Goal: Task Accomplishment & Management: Manage account settings

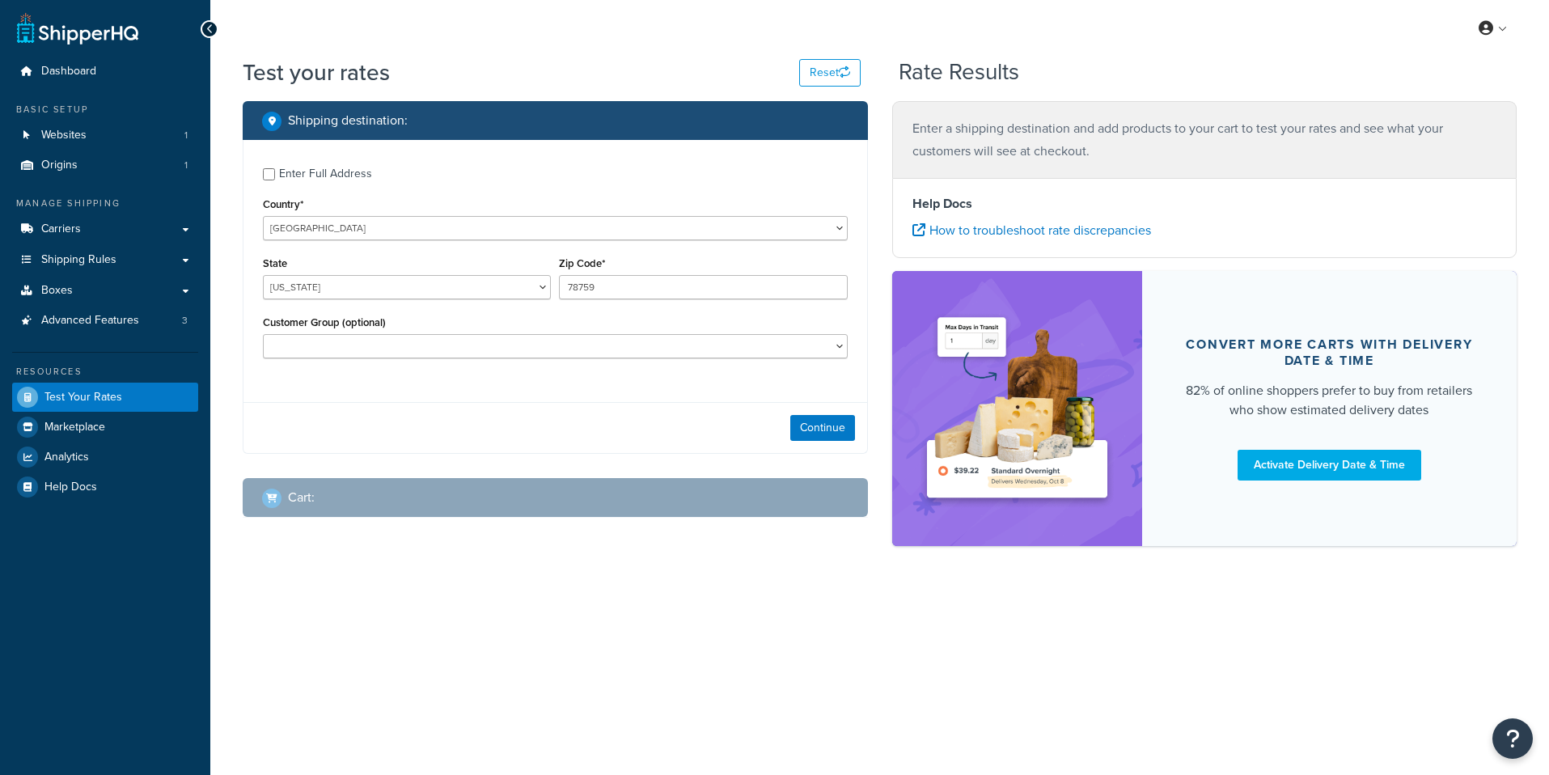
select select "TX"
click at [167, 234] on link "Carriers" at bounding box center [105, 229] width 186 height 30
click at [263, 216] on select "United States United Kingdom Afghanistan Åland Islands Albania Algeria American…" at bounding box center [555, 228] width 585 height 24
select select "AU"
click option "Australia" at bounding box center [0, 0] width 0 height 0
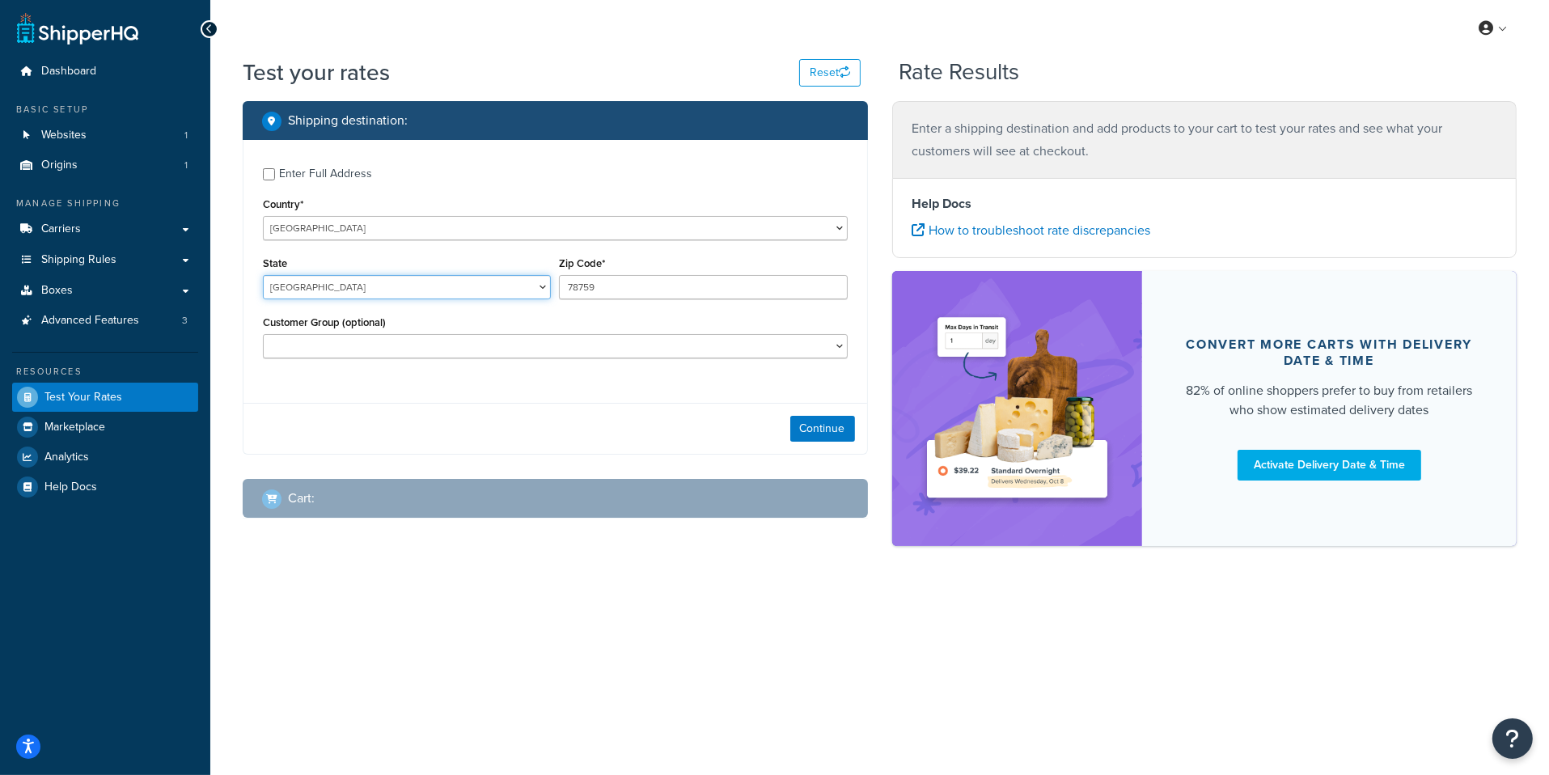
click option "Australian Capital Territory" at bounding box center [0, 0] width 0 height 0
select select "QLD"
click option "Queensland" at bounding box center [0, 0] width 0 height 0
click at [641, 290] on input "78759" at bounding box center [703, 287] width 288 height 24
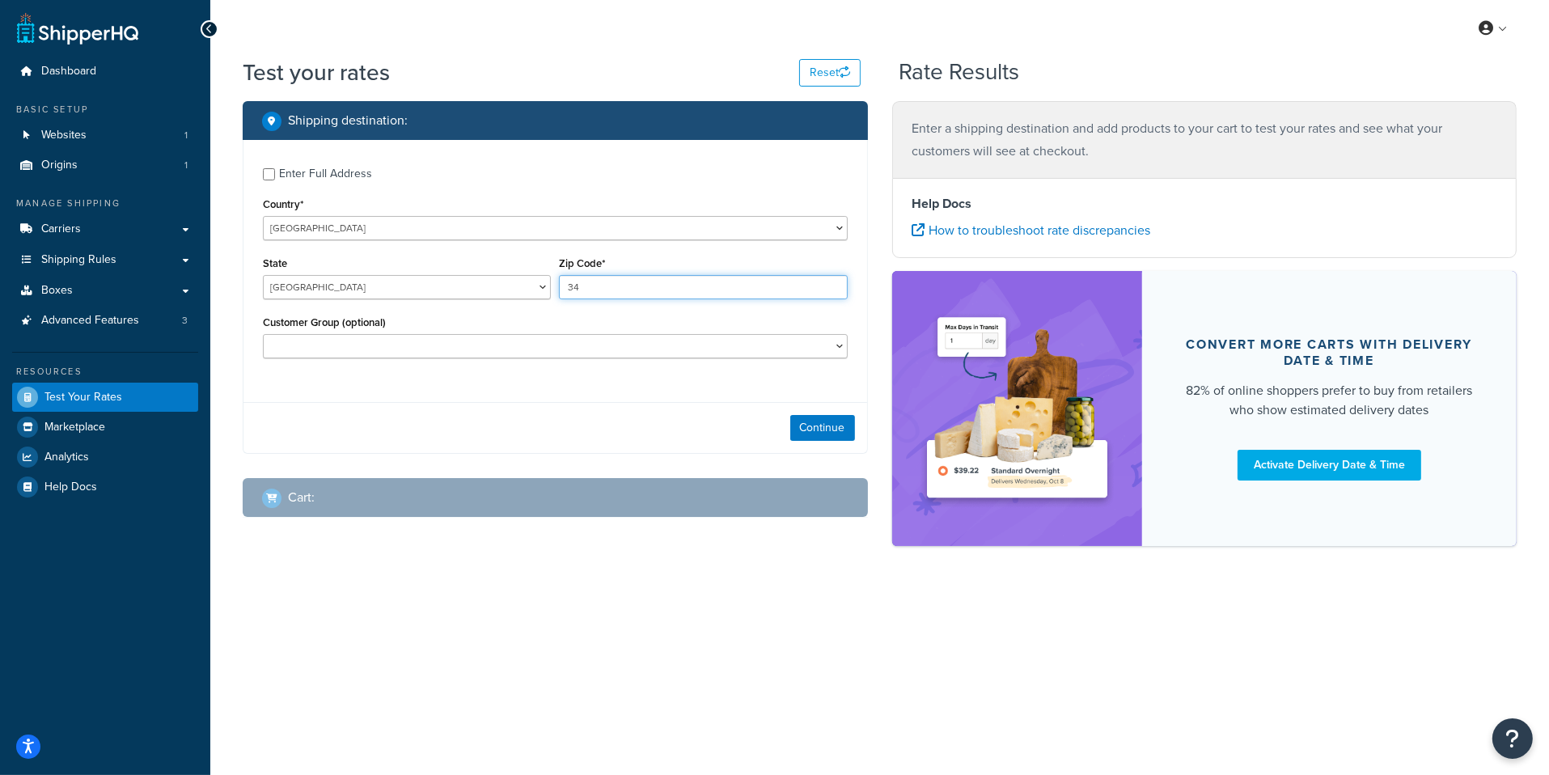
type input "3"
type input "4000"
click at [349, 180] on div "Enter Full Address" at bounding box center [325, 174] width 93 height 23
click at [275, 180] on input "Enter Full Address" at bounding box center [269, 174] width 12 height 12
checkbox input "true"
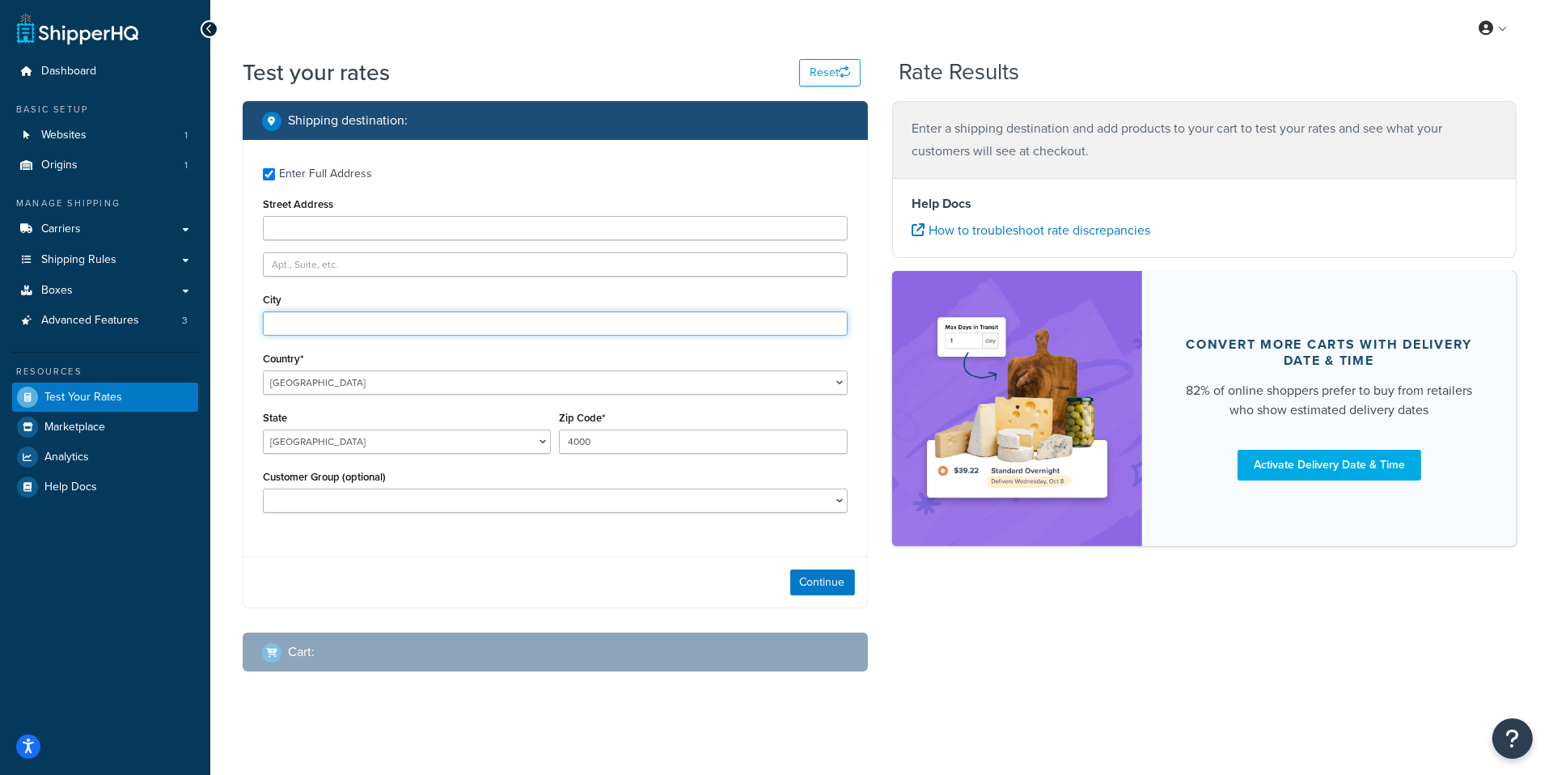
click at [367, 322] on input "City" at bounding box center [555, 323] width 585 height 24
type input "Brisbane"
click at [823, 590] on button "Continue" at bounding box center [822, 582] width 65 height 26
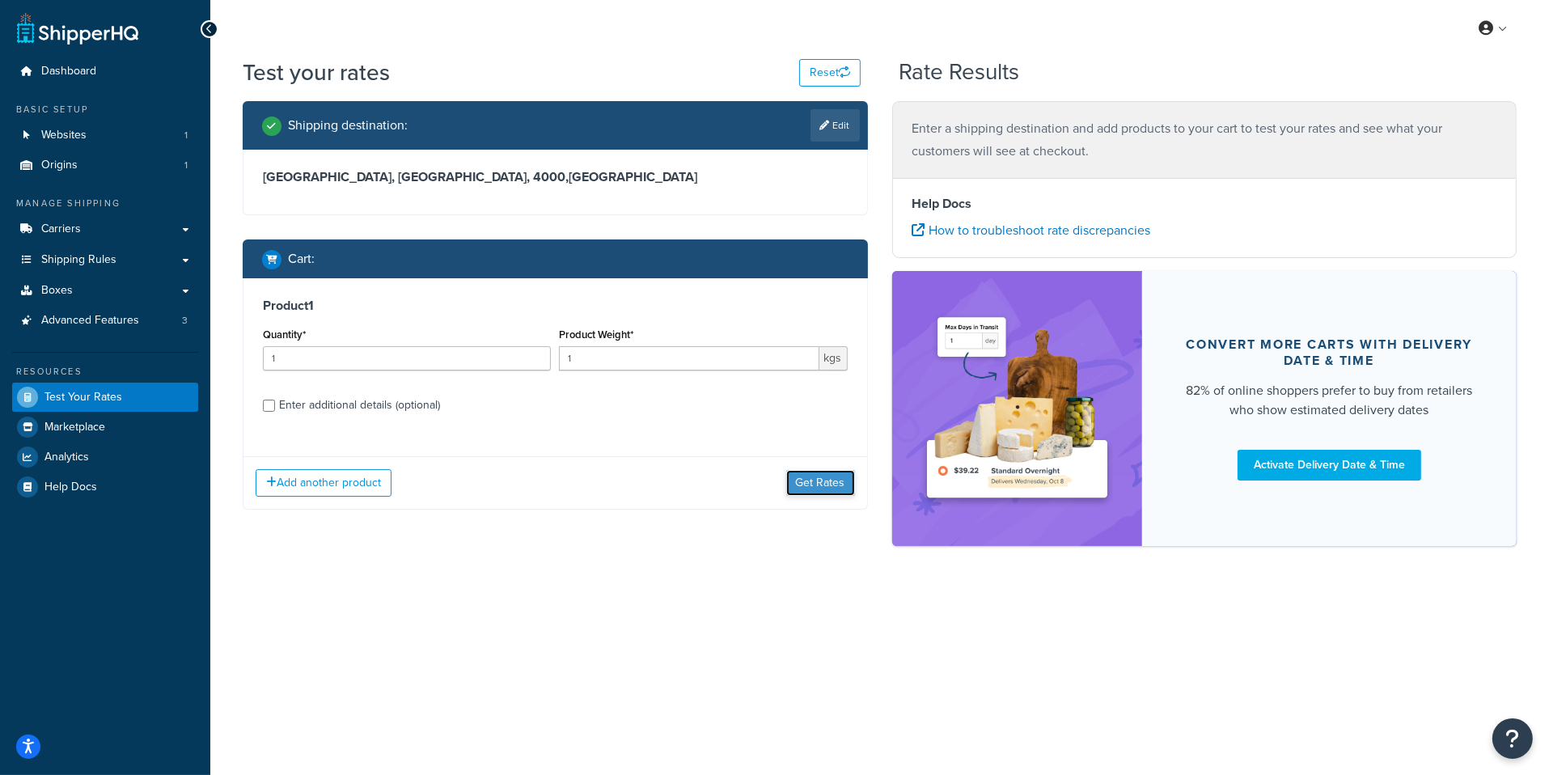
click at [811, 494] on button "Get Rates" at bounding box center [820, 483] width 69 height 26
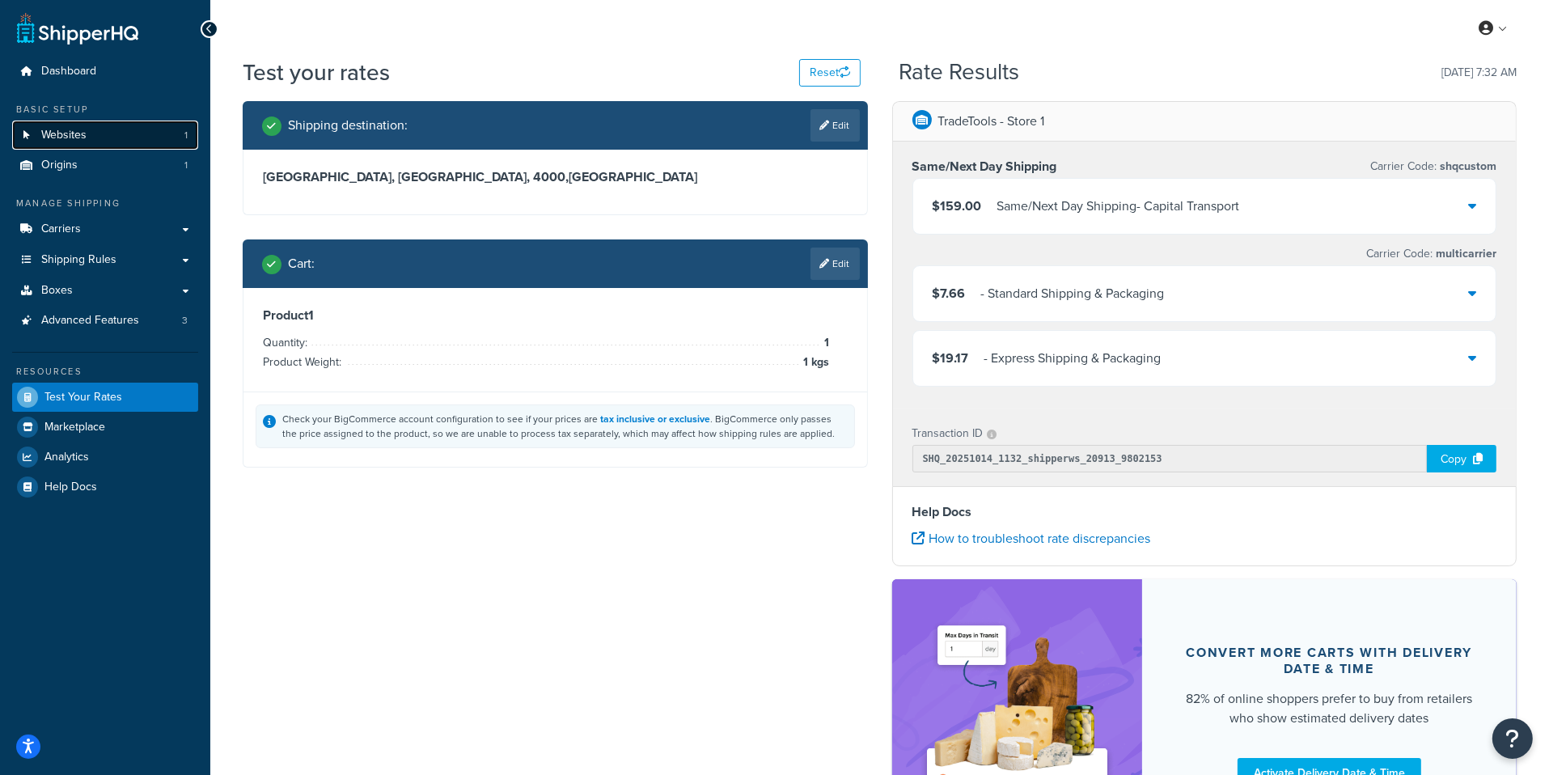
click at [154, 139] on link "Websites 1" at bounding box center [105, 135] width 186 height 30
click at [141, 132] on link "Websites 1" at bounding box center [105, 135] width 186 height 30
click at [1463, 450] on div "Copy" at bounding box center [1462, 458] width 70 height 27
click at [172, 138] on link "Websites 1" at bounding box center [105, 135] width 186 height 30
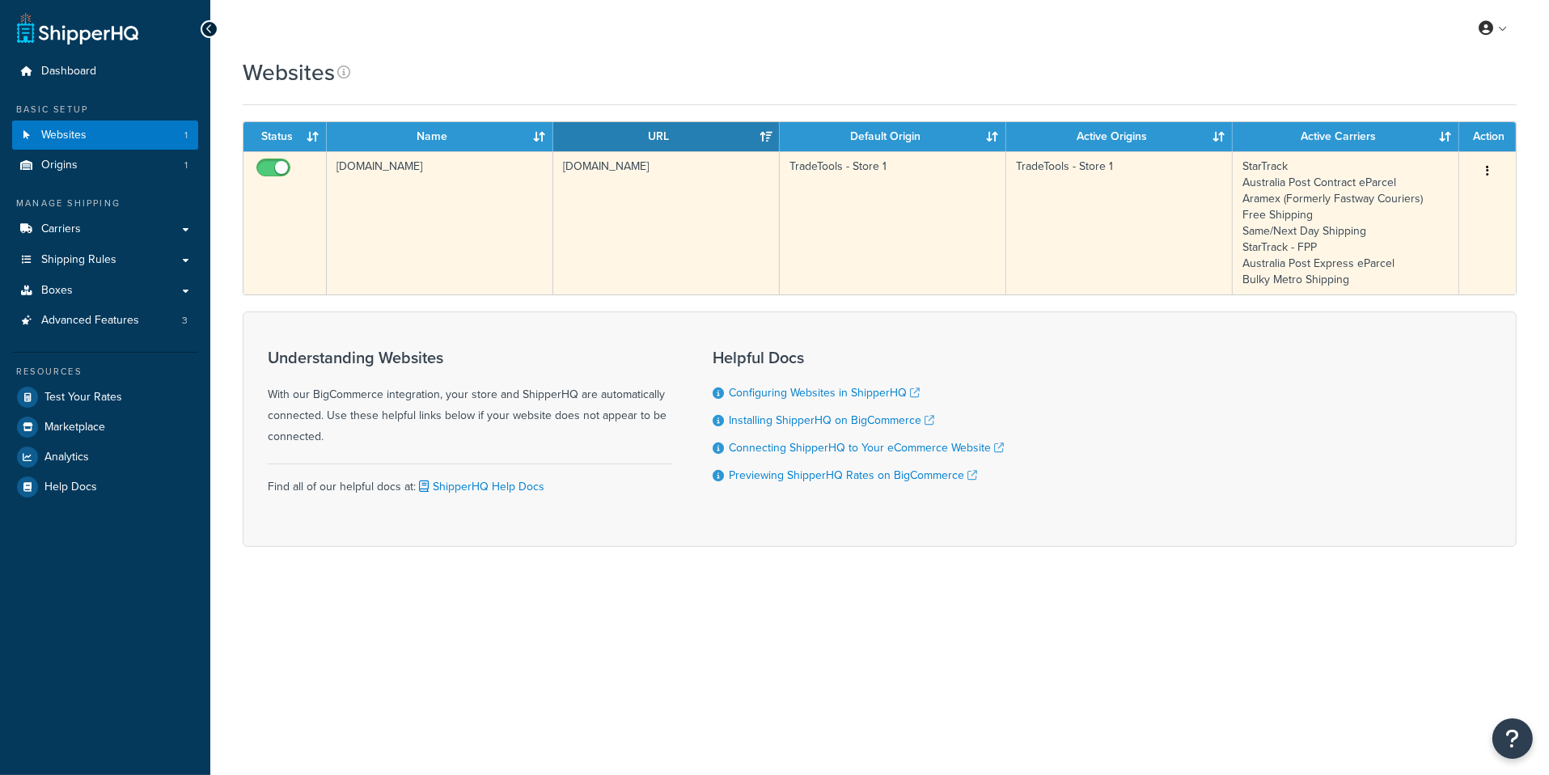
click at [454, 292] on td "[DOMAIN_NAME]" at bounding box center [440, 222] width 226 height 143
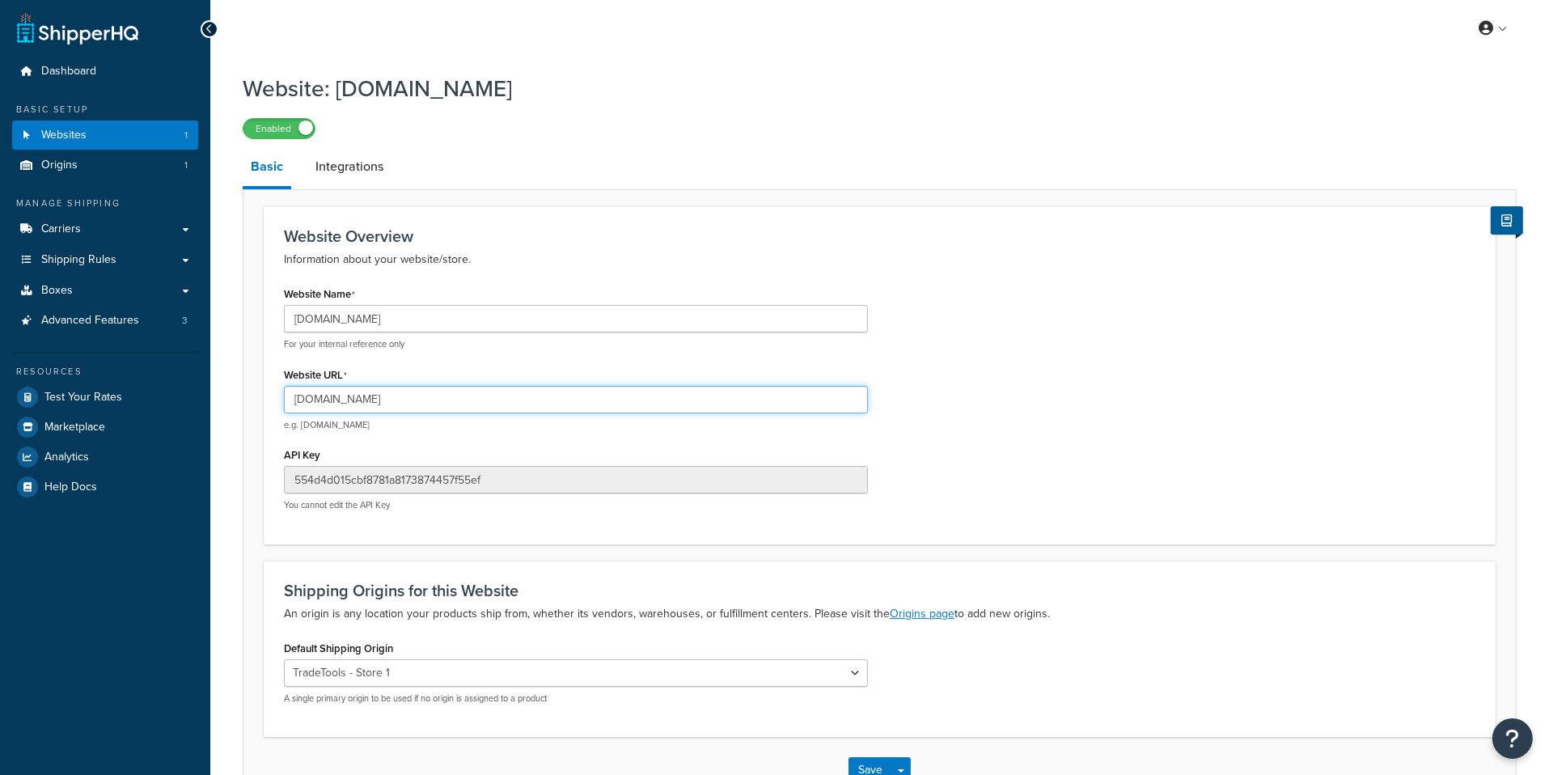
click at [446, 391] on input "[DOMAIN_NAME]" at bounding box center [576, 399] width 584 height 27
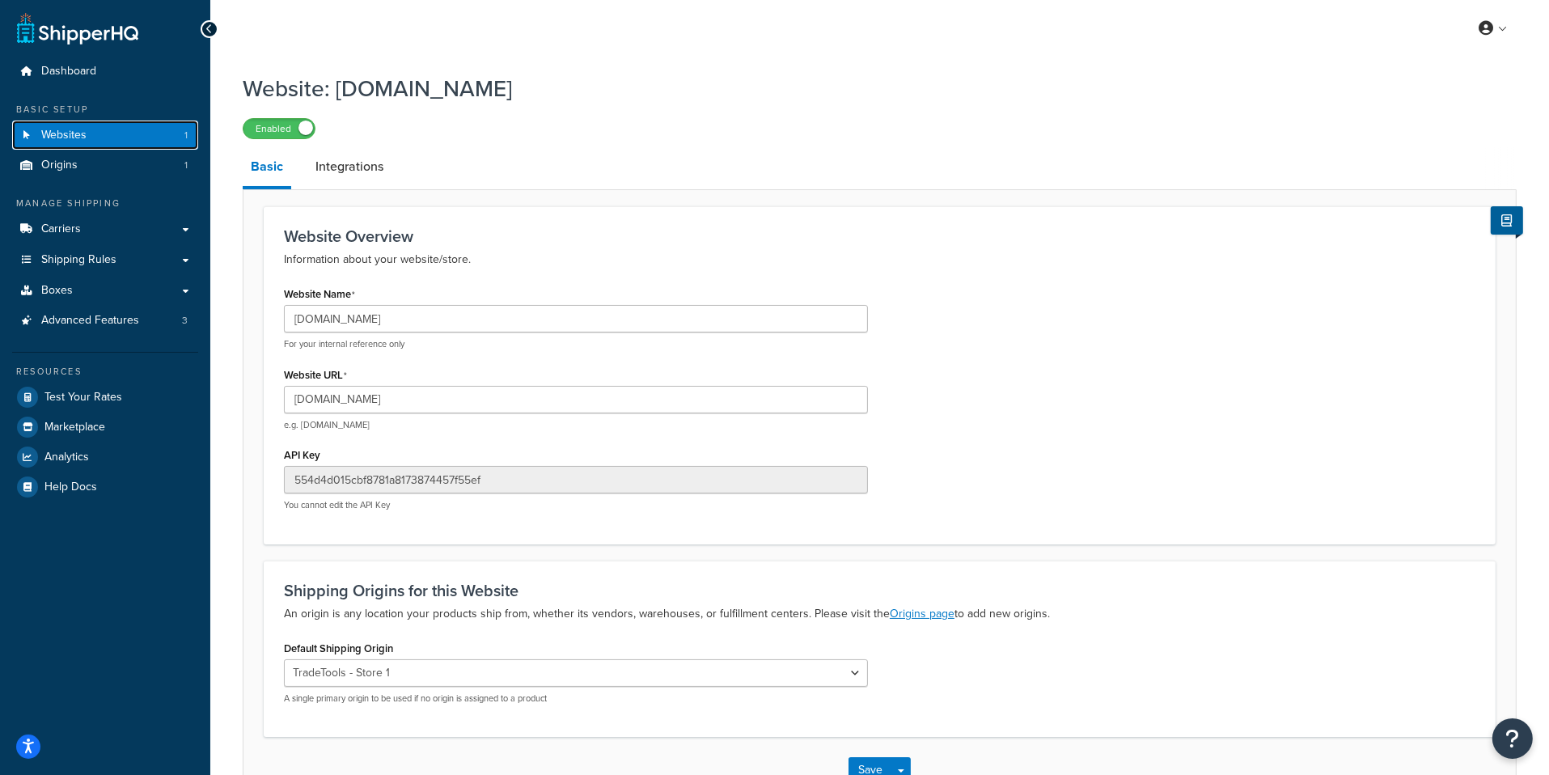
click at [133, 142] on link "Websites 1" at bounding box center [105, 135] width 186 height 30
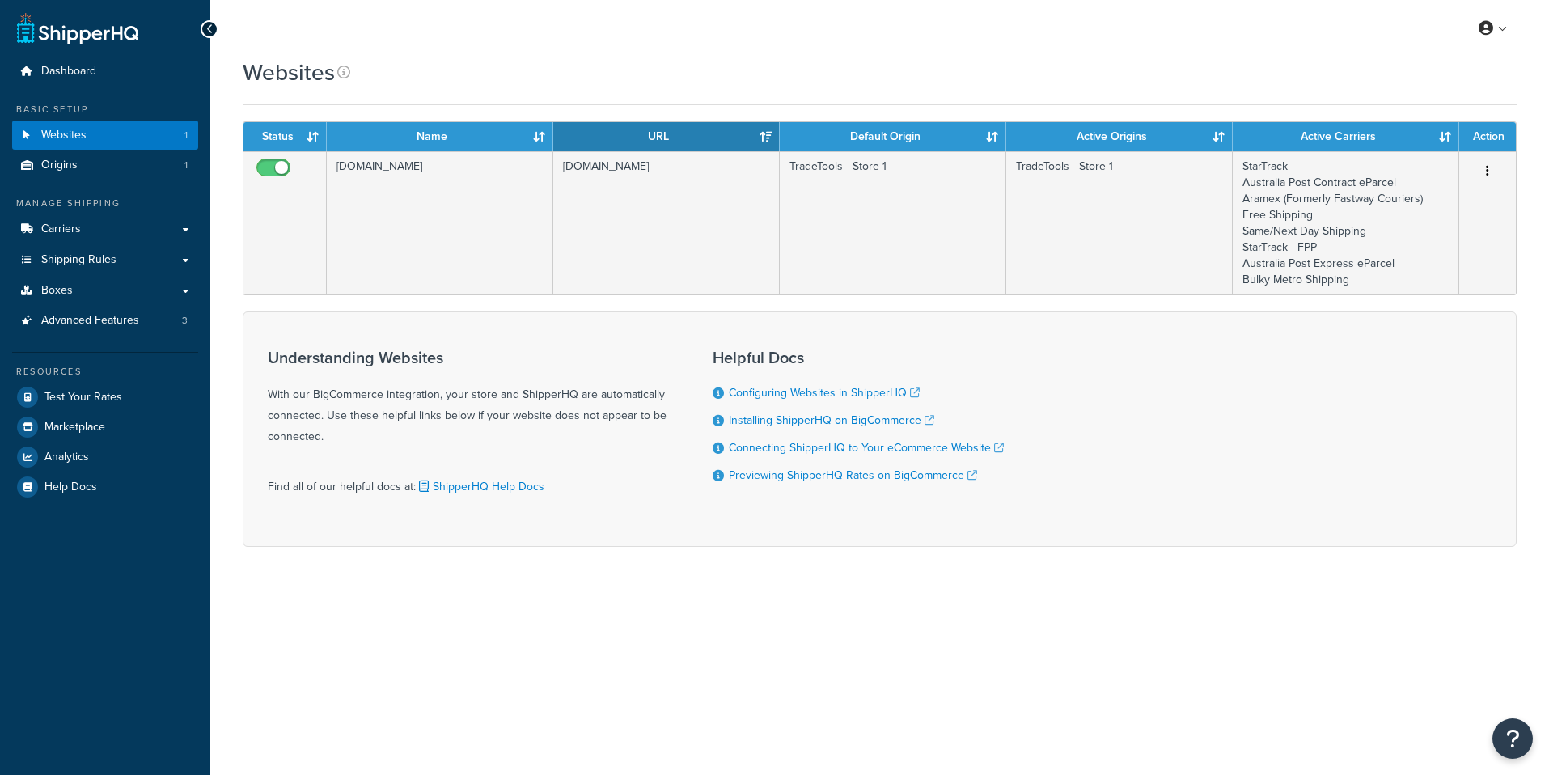
click at [528, 278] on td "[DOMAIN_NAME]" at bounding box center [440, 222] width 226 height 143
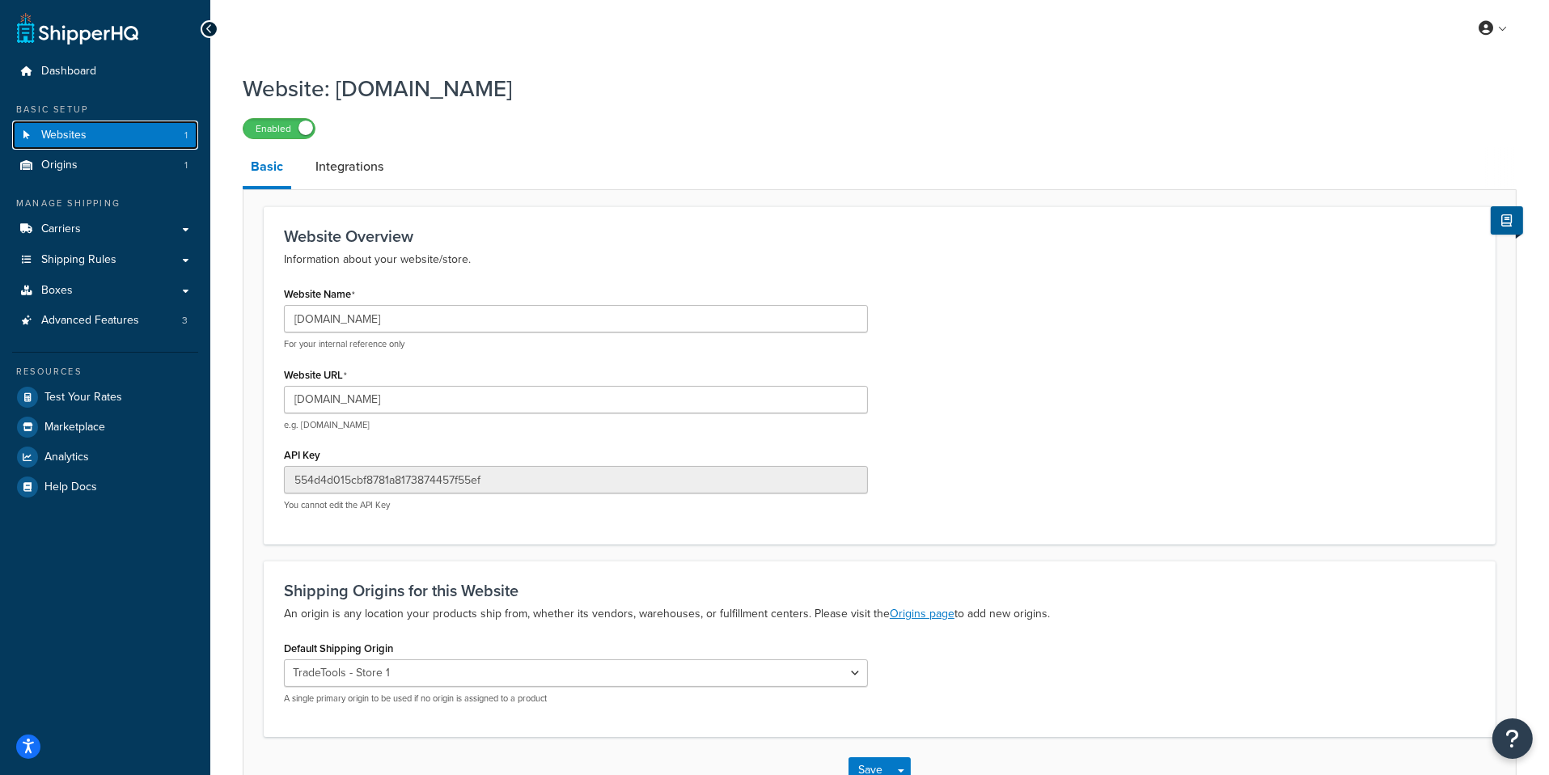
click at [122, 146] on link "Websites 1" at bounding box center [105, 135] width 186 height 30
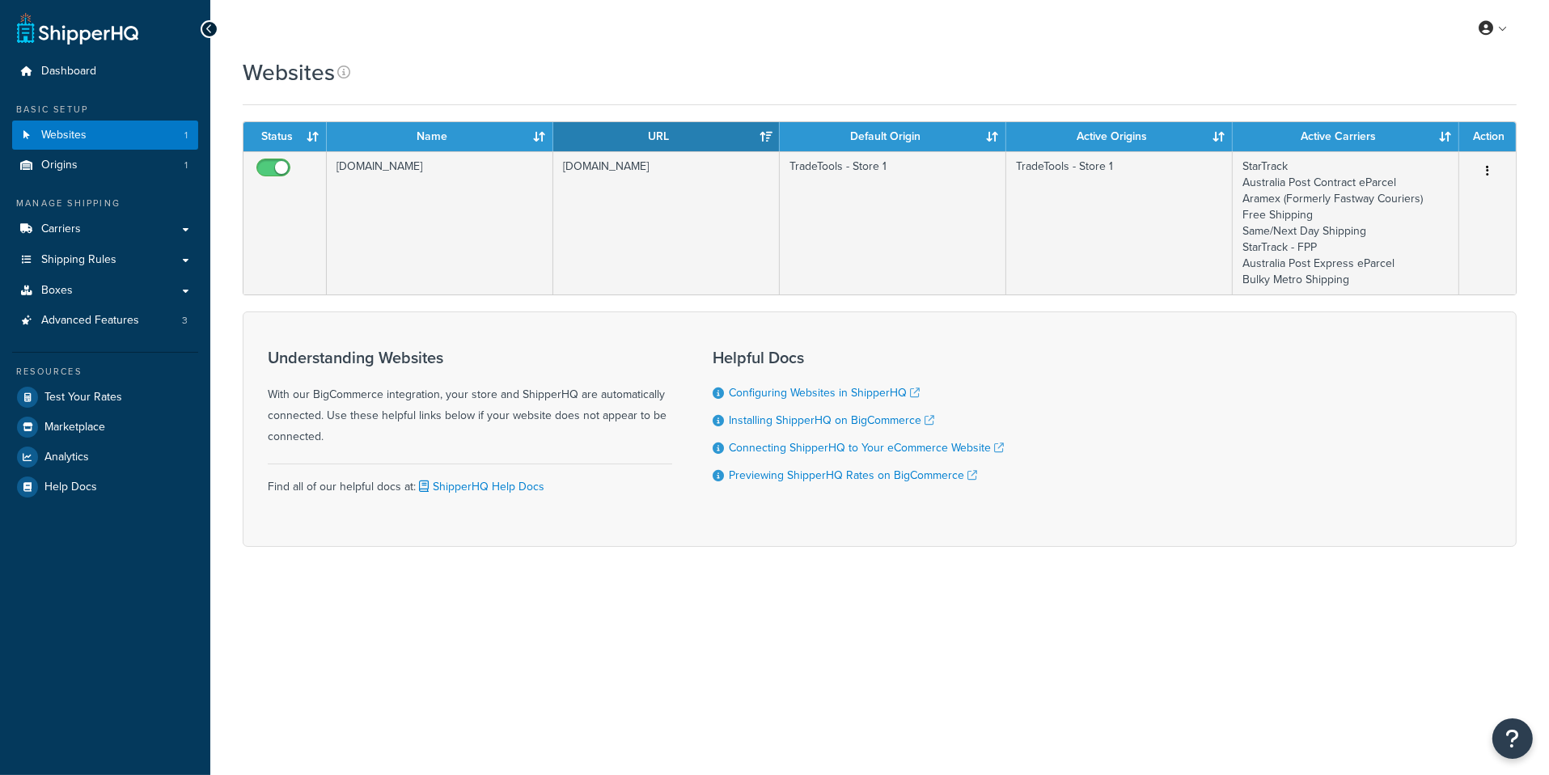
click at [318, 290] on td at bounding box center [284, 222] width 83 height 143
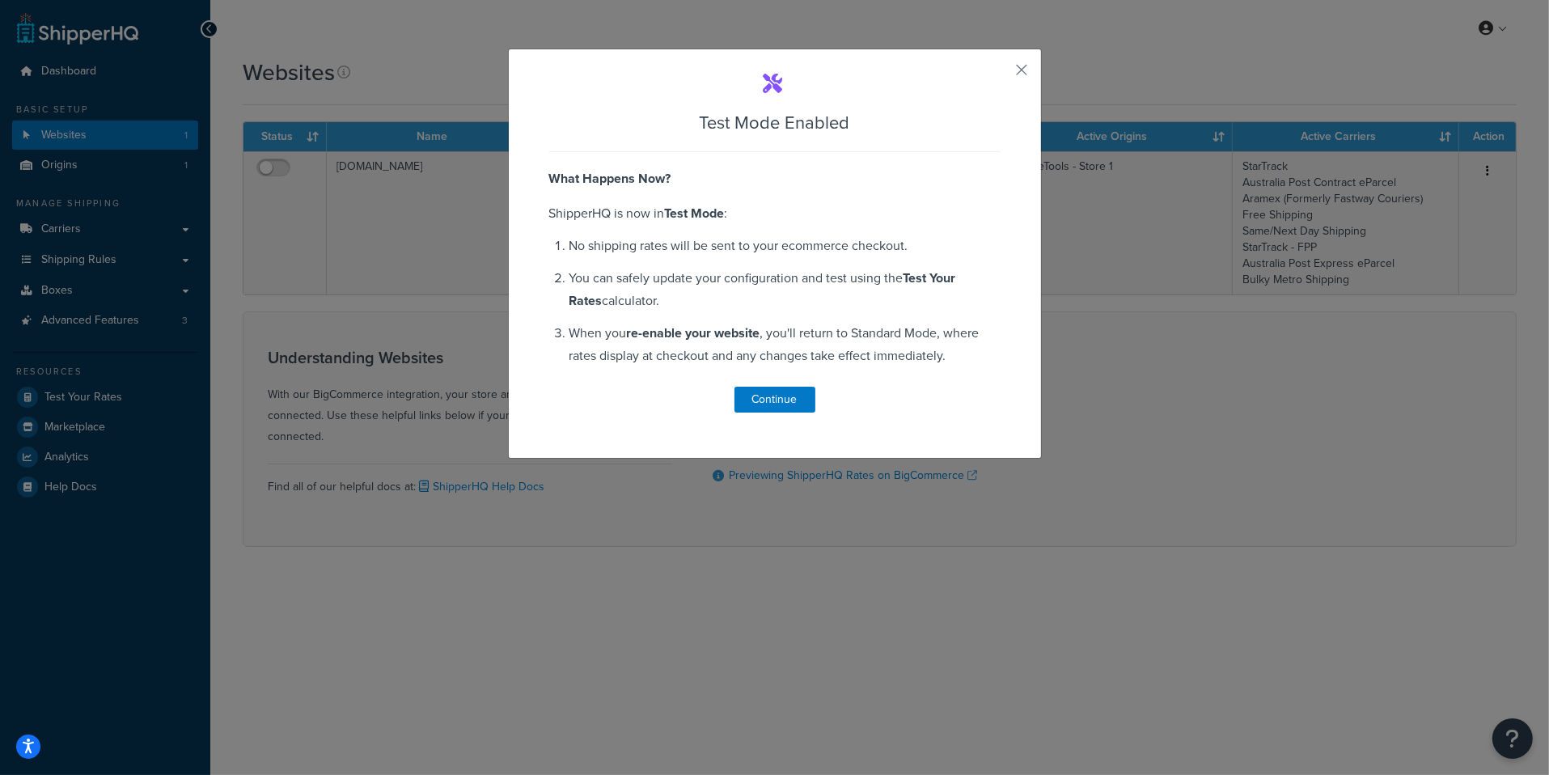
click at [1014, 76] on div "Test Mode Enabled What Happens Now? ShipperHQ is now in Test Mode : No shipping…" at bounding box center [775, 254] width 534 height 410
click at [1000, 74] on button "button" at bounding box center [998, 76] width 4 height 4
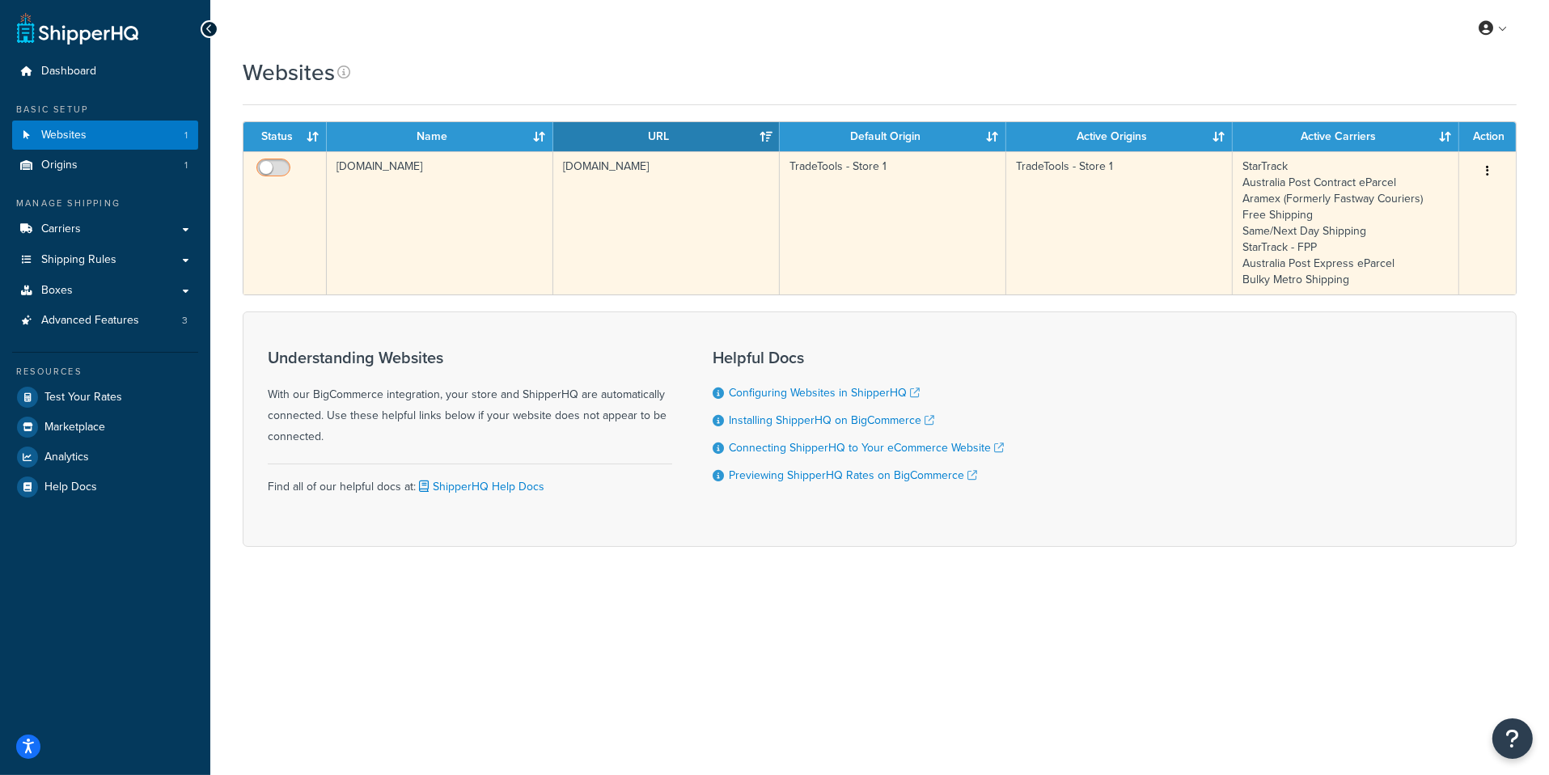
click at [276, 162] on input "checkbox" at bounding box center [275, 172] width 44 height 20
checkbox input "true"
click at [750, 260] on td "[DOMAIN_NAME]" at bounding box center [666, 222] width 226 height 143
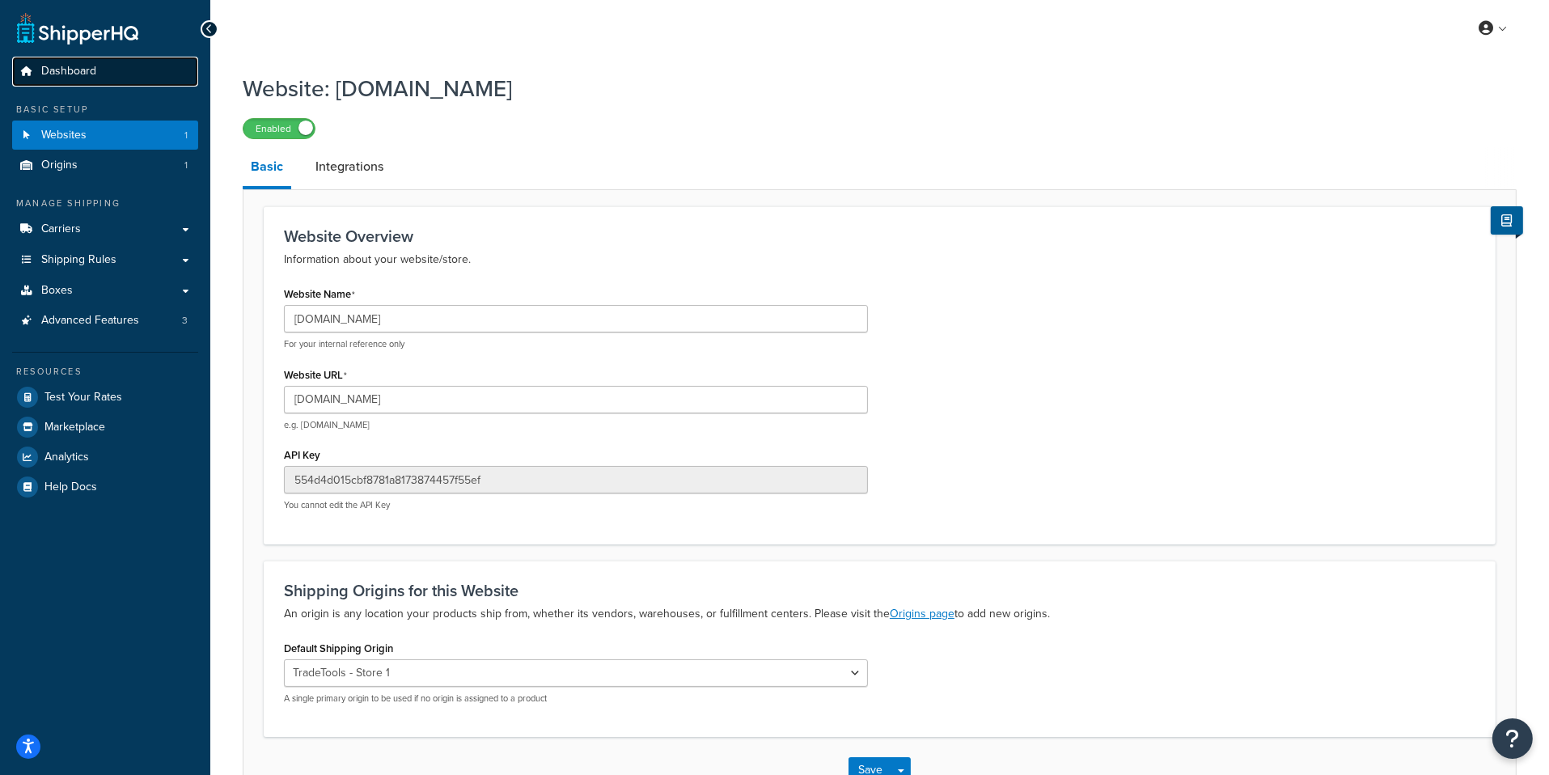
click at [120, 78] on link "Dashboard" at bounding box center [105, 72] width 186 height 30
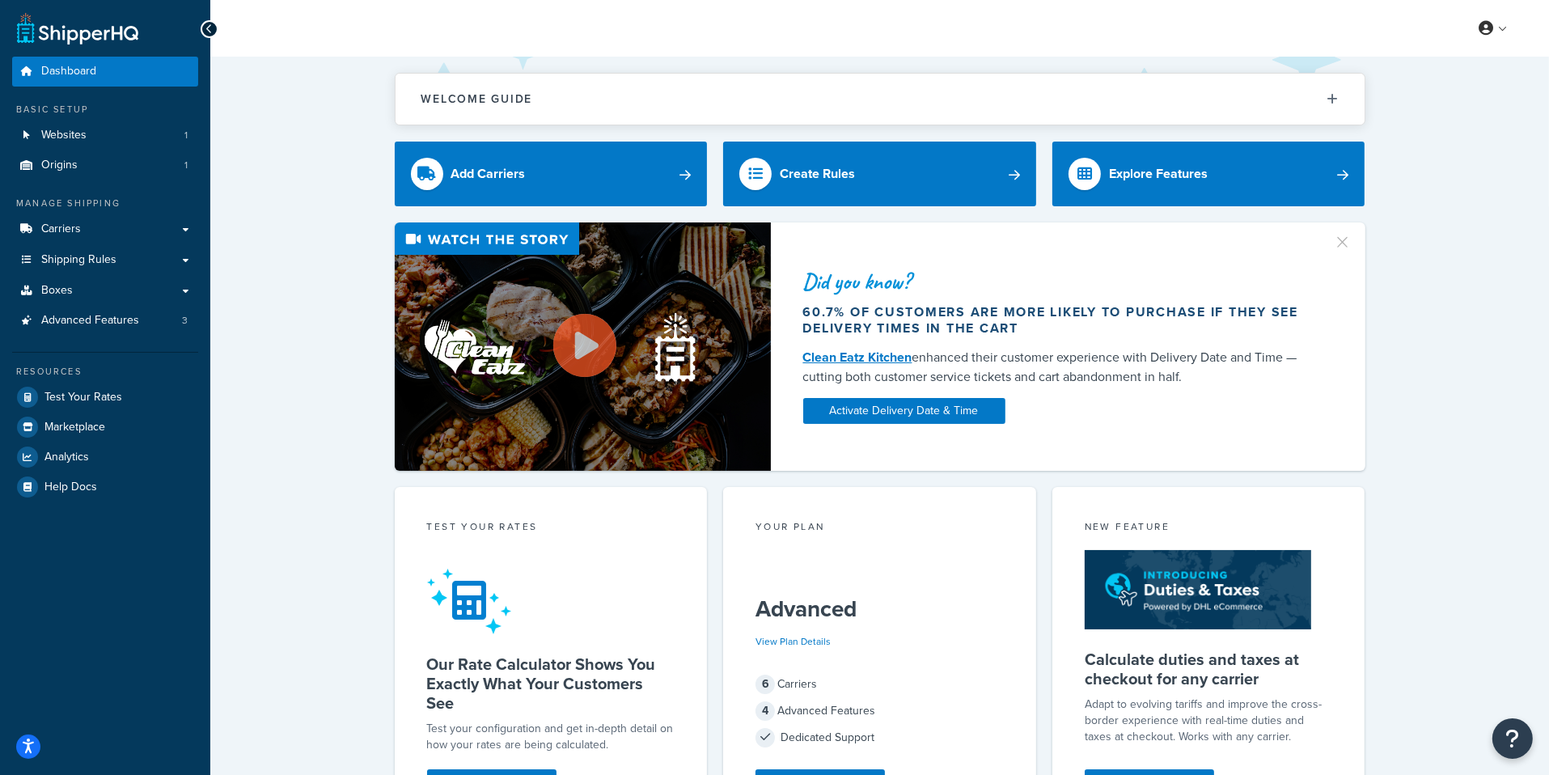
scroll to position [488, 0]
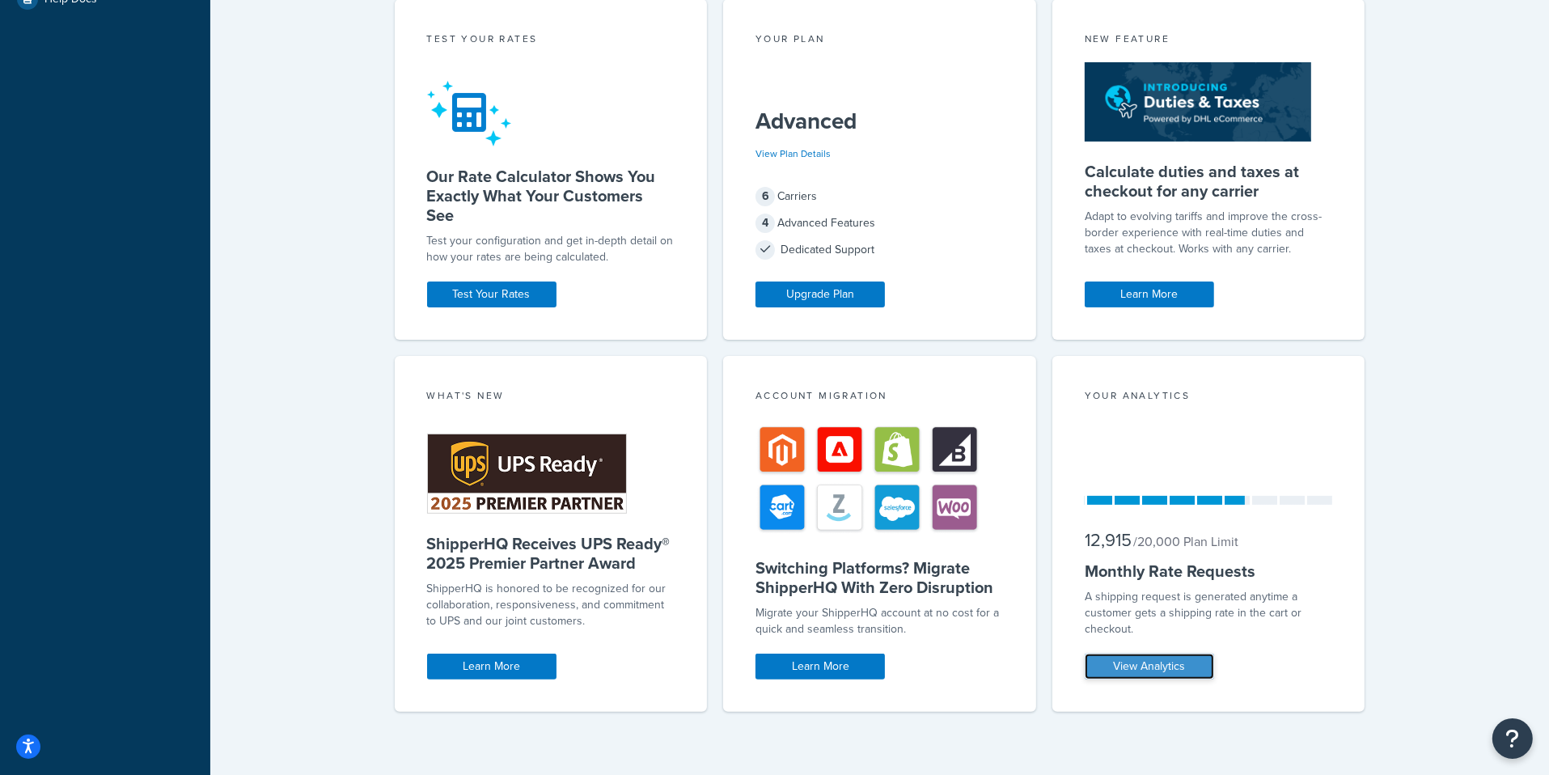
click at [1149, 666] on link "View Analytics" at bounding box center [1148, 666] width 129 height 26
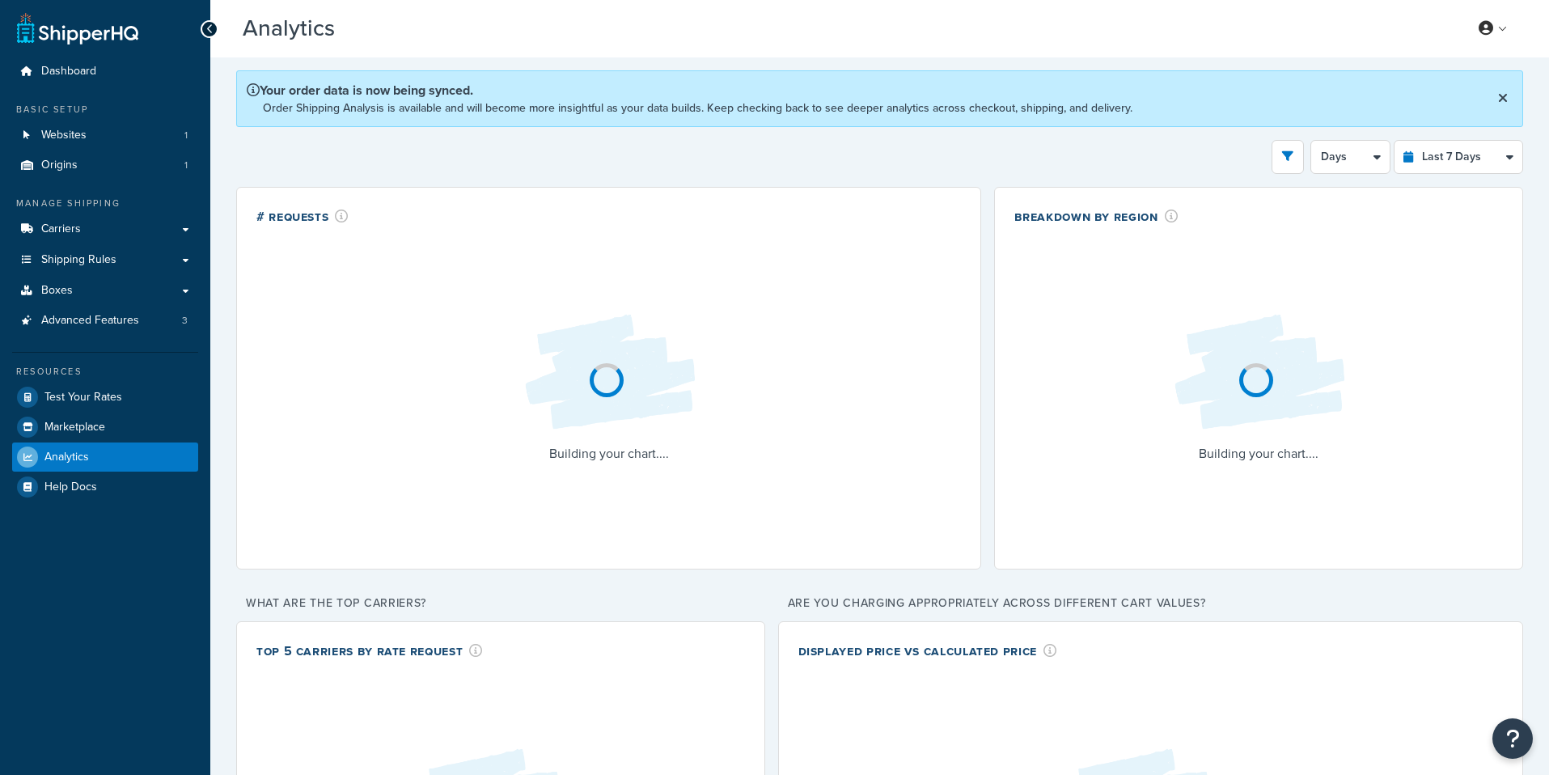
select select "last_7_days"
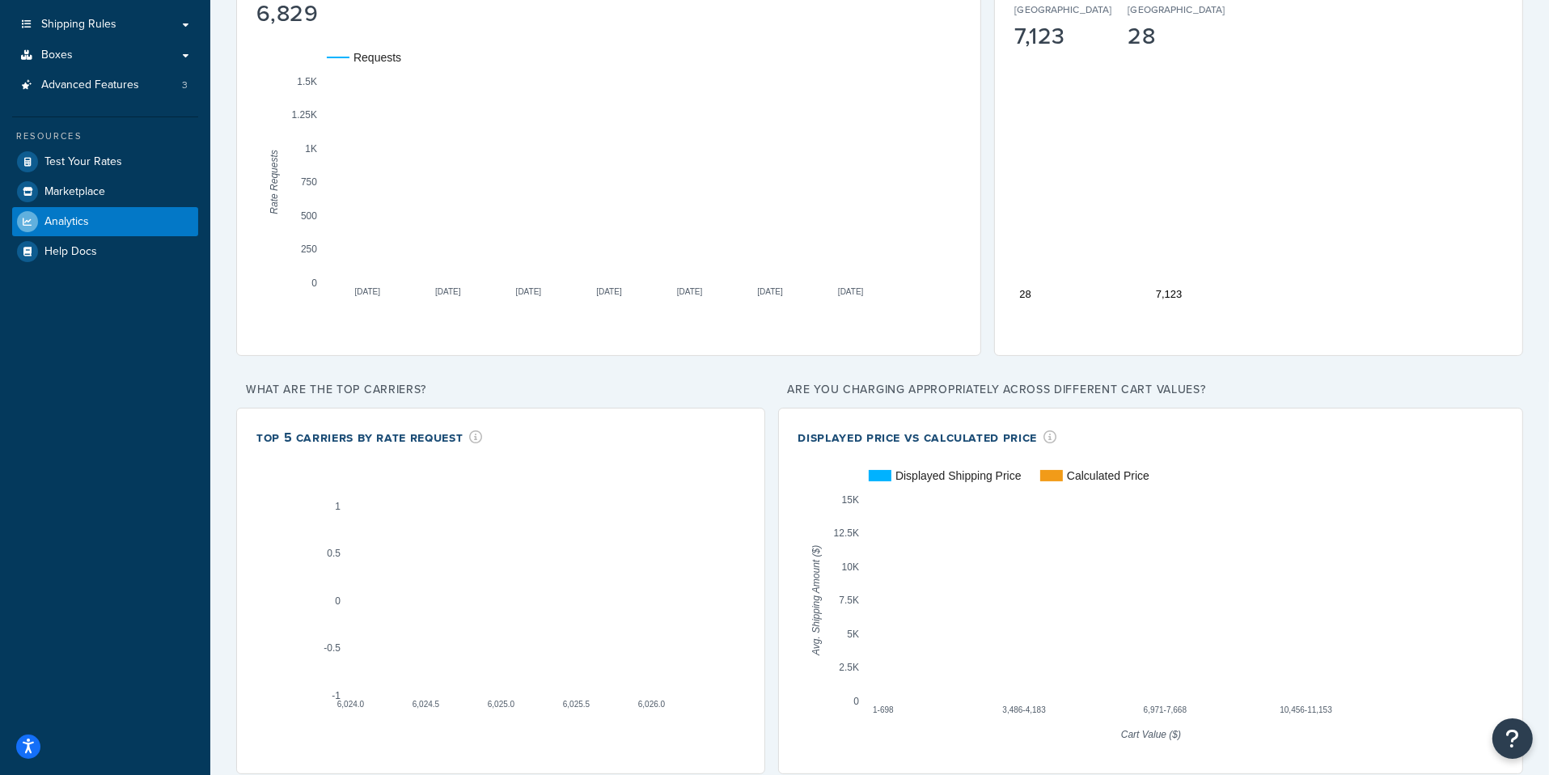
scroll to position [198, 0]
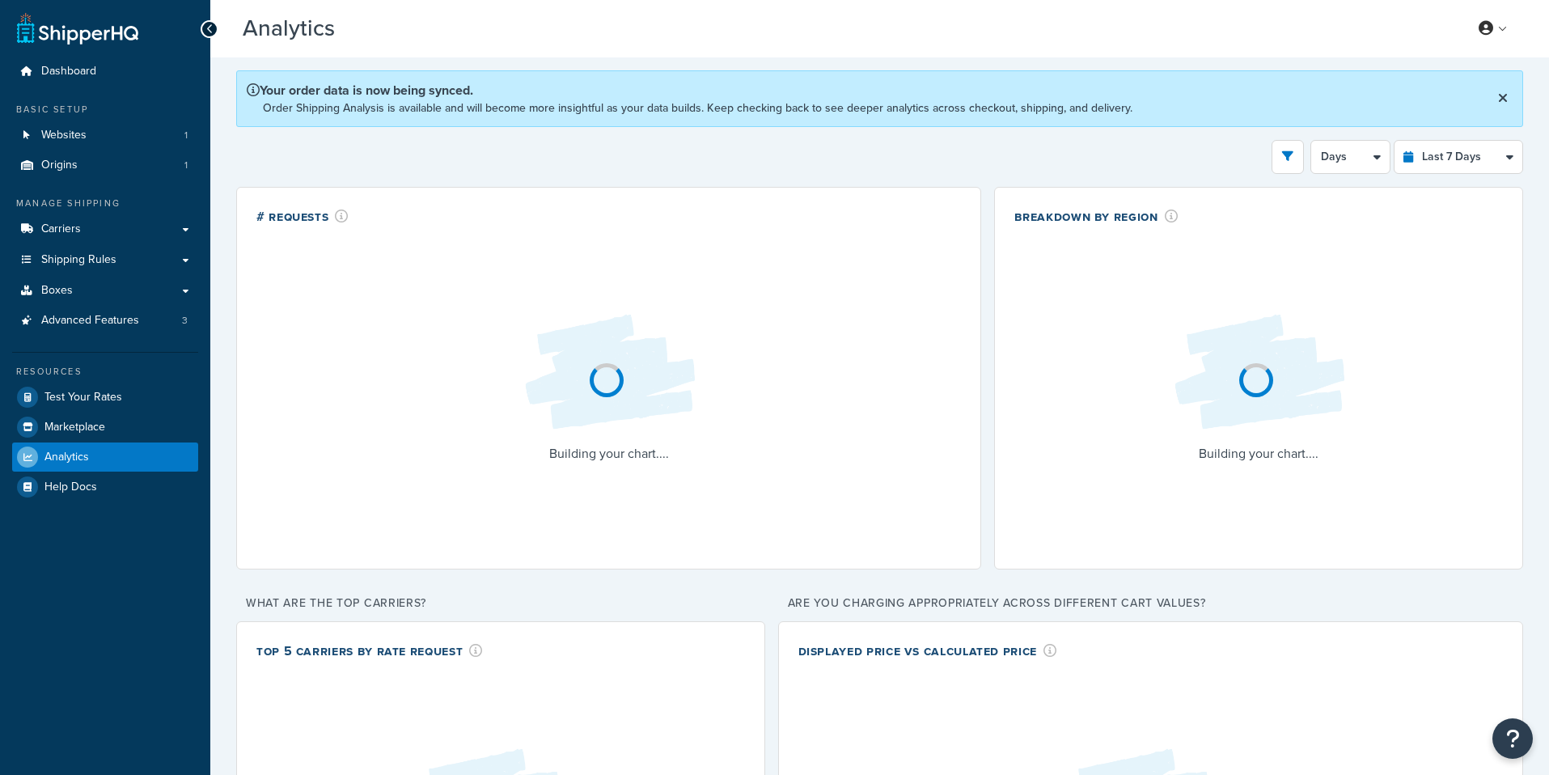
select select "last_7_days"
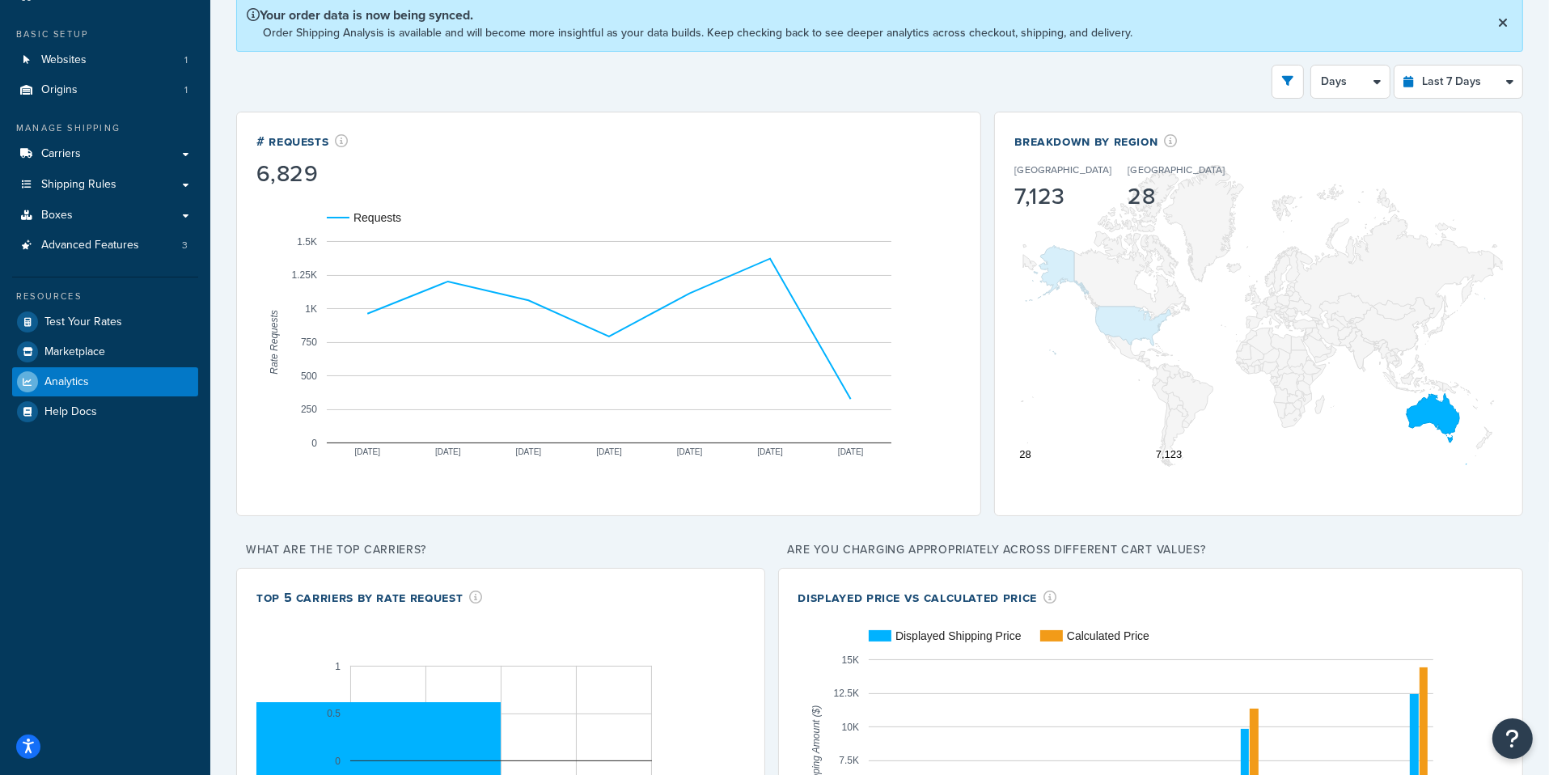
scroll to position [50, 0]
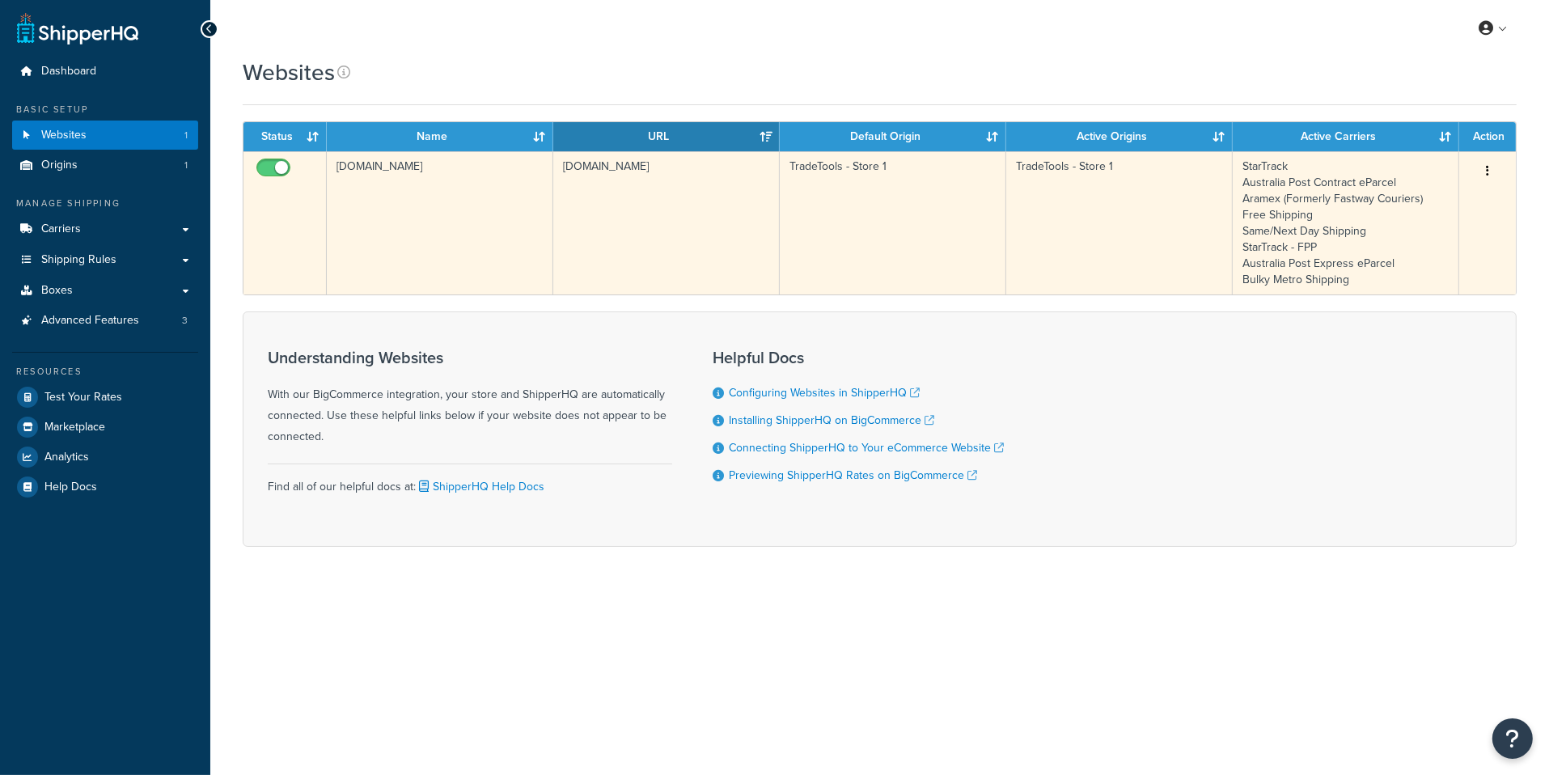
click at [632, 255] on td "[DOMAIN_NAME]" at bounding box center [666, 222] width 226 height 143
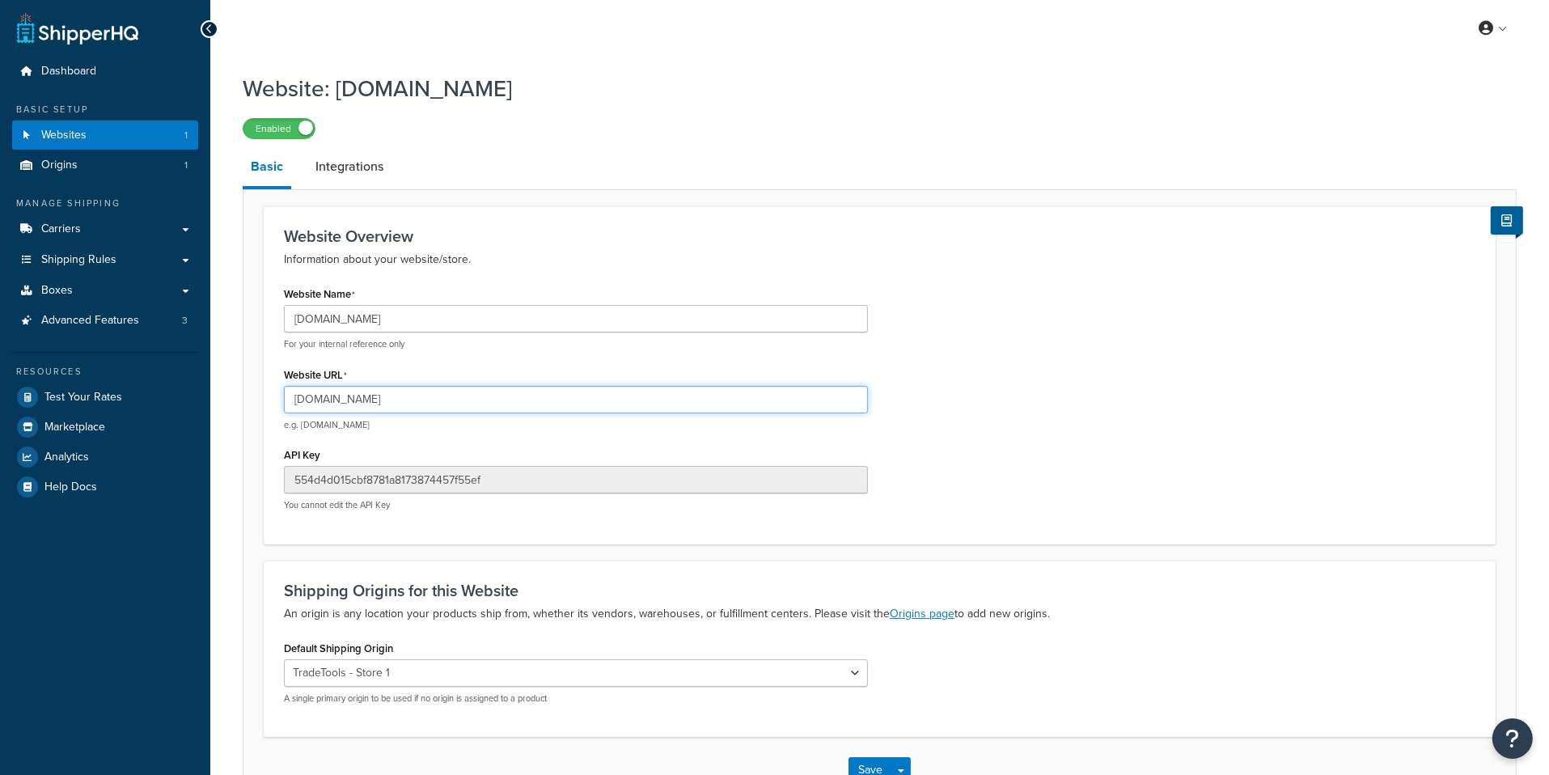
click at [458, 398] on input "[DOMAIN_NAME]" at bounding box center [576, 399] width 584 height 27
click at [296, 134] on label "Enabled" at bounding box center [278, 128] width 71 height 19
click at [285, 129] on label "Disabled" at bounding box center [278, 128] width 71 height 19
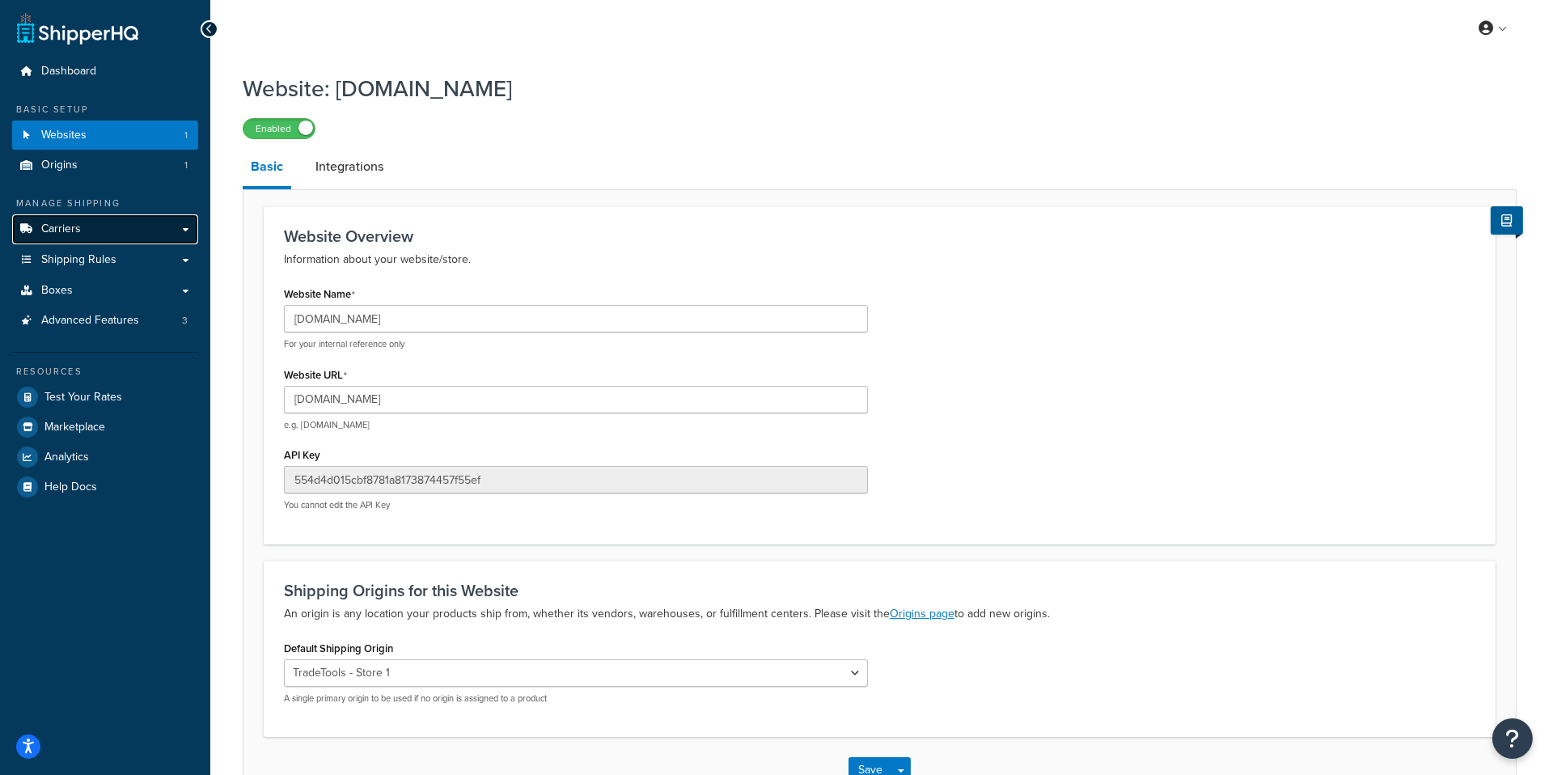
click at [149, 218] on link "Carriers" at bounding box center [105, 229] width 186 height 30
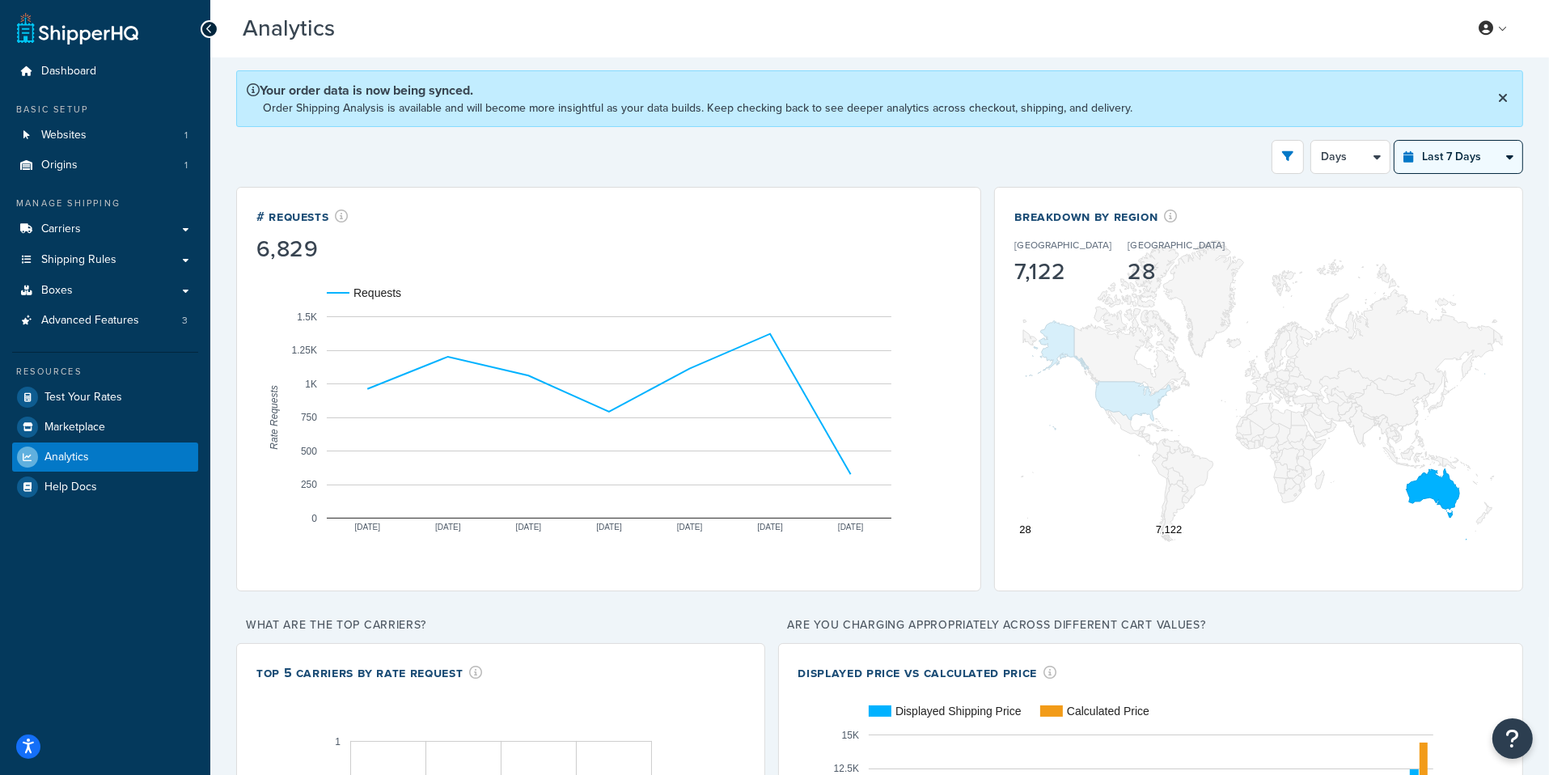
select select "last_24_hours"
click option "Last 24 Hours" at bounding box center [0, 0] width 0 height 0
select select "1h"
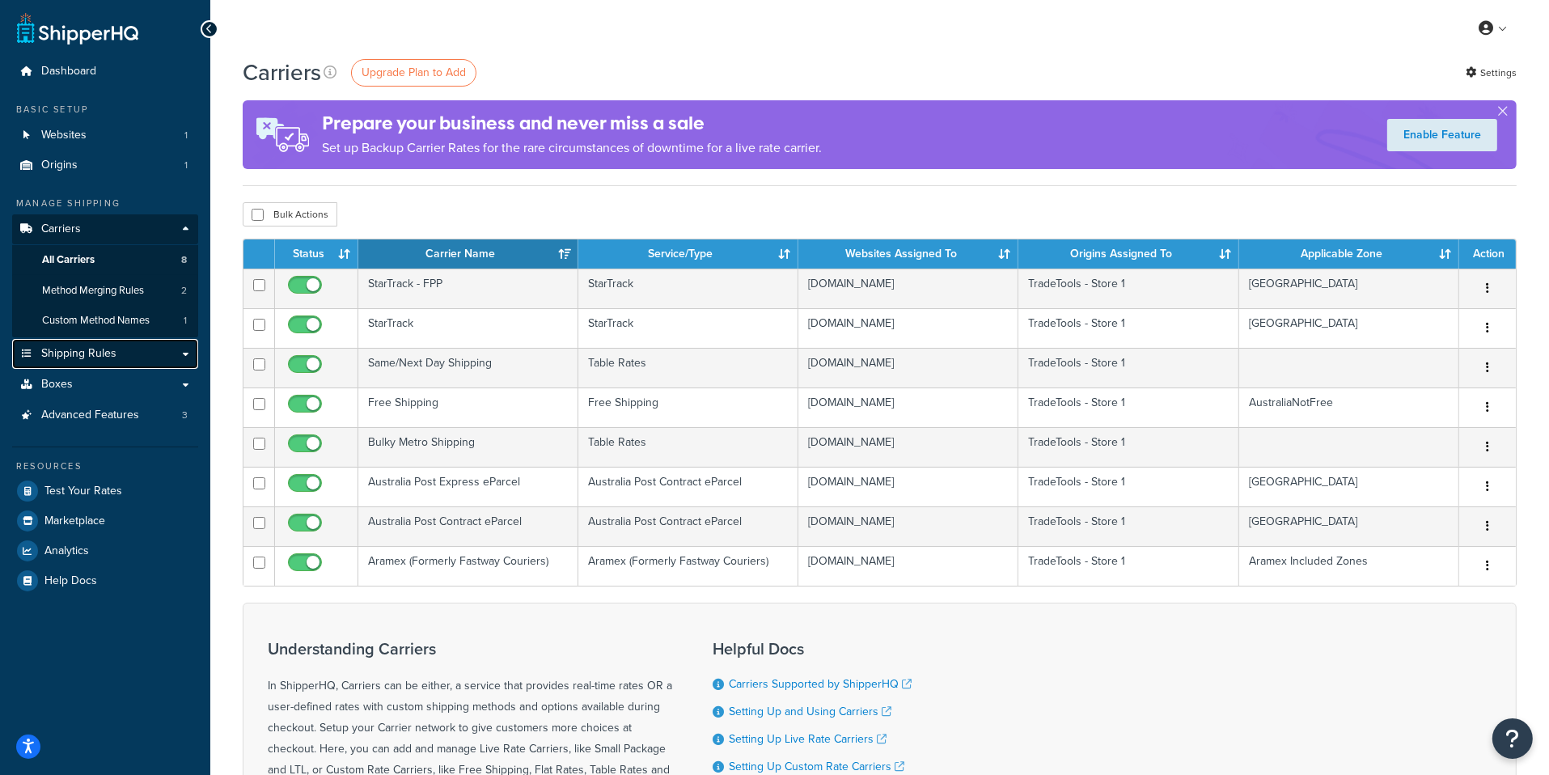
click at [125, 359] on link "Shipping Rules" at bounding box center [105, 354] width 186 height 30
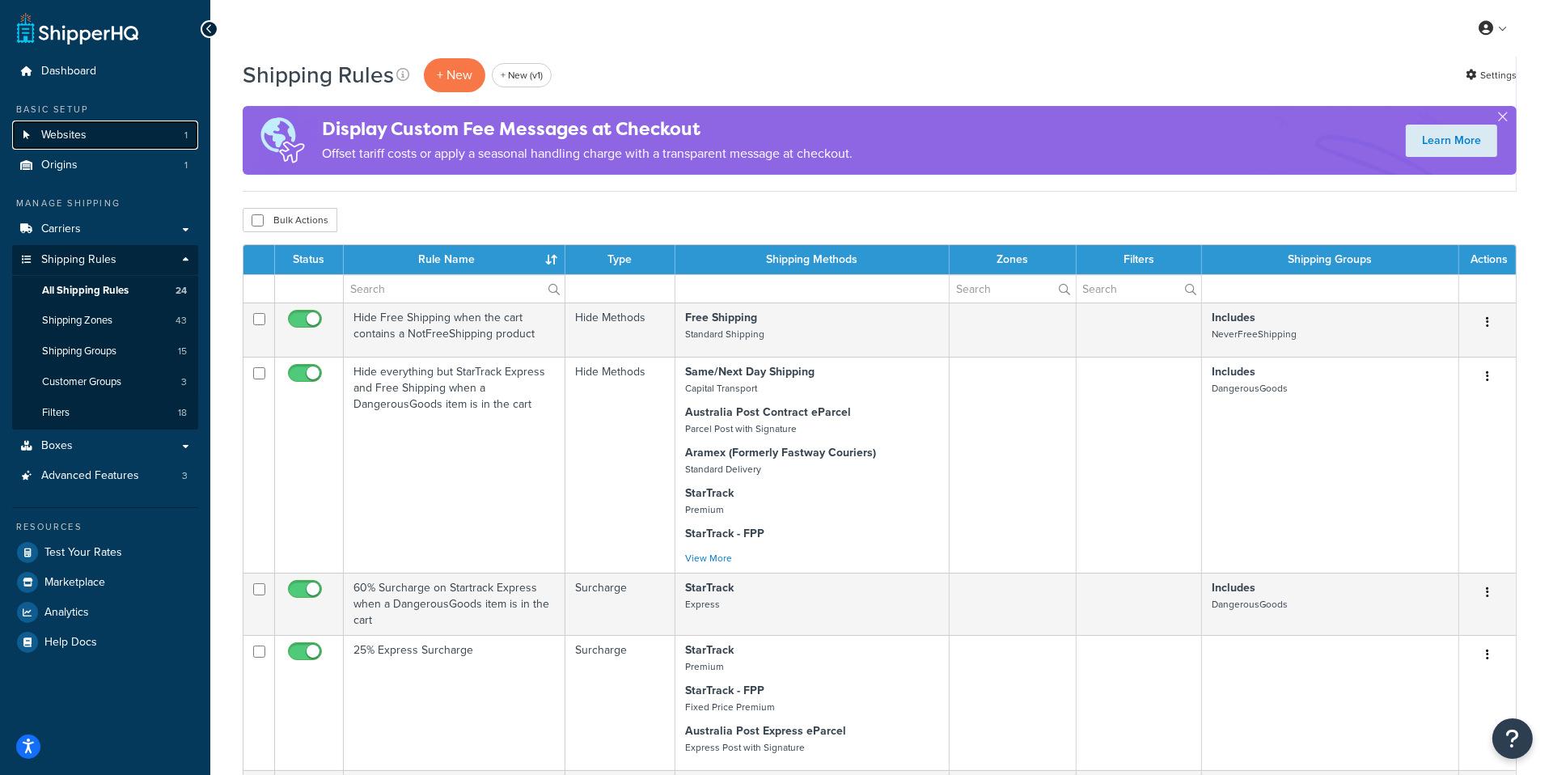
click at [122, 141] on link "Websites 1" at bounding box center [105, 135] width 186 height 30
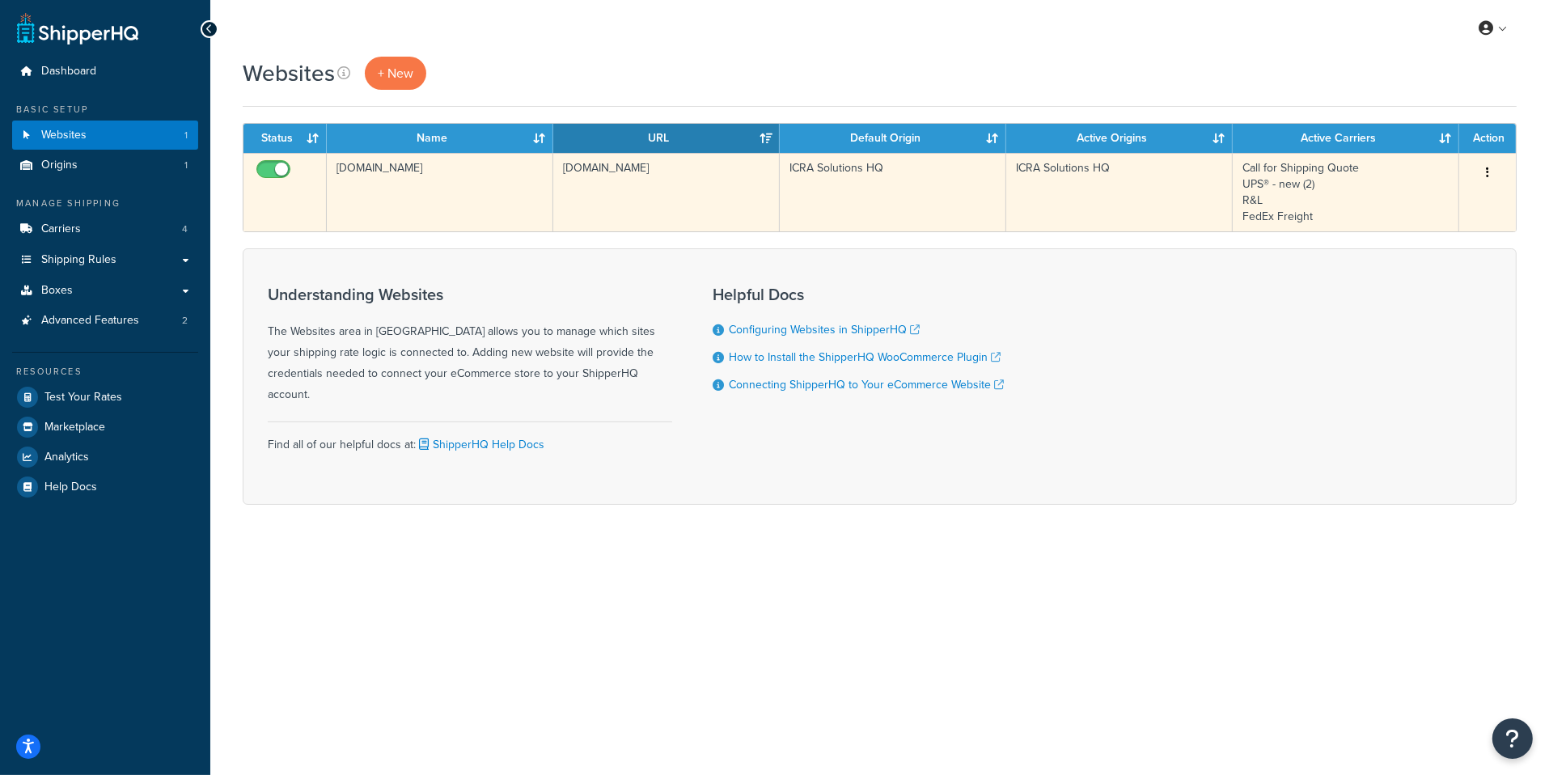
click at [532, 205] on td "[DOMAIN_NAME]" at bounding box center [440, 192] width 226 height 78
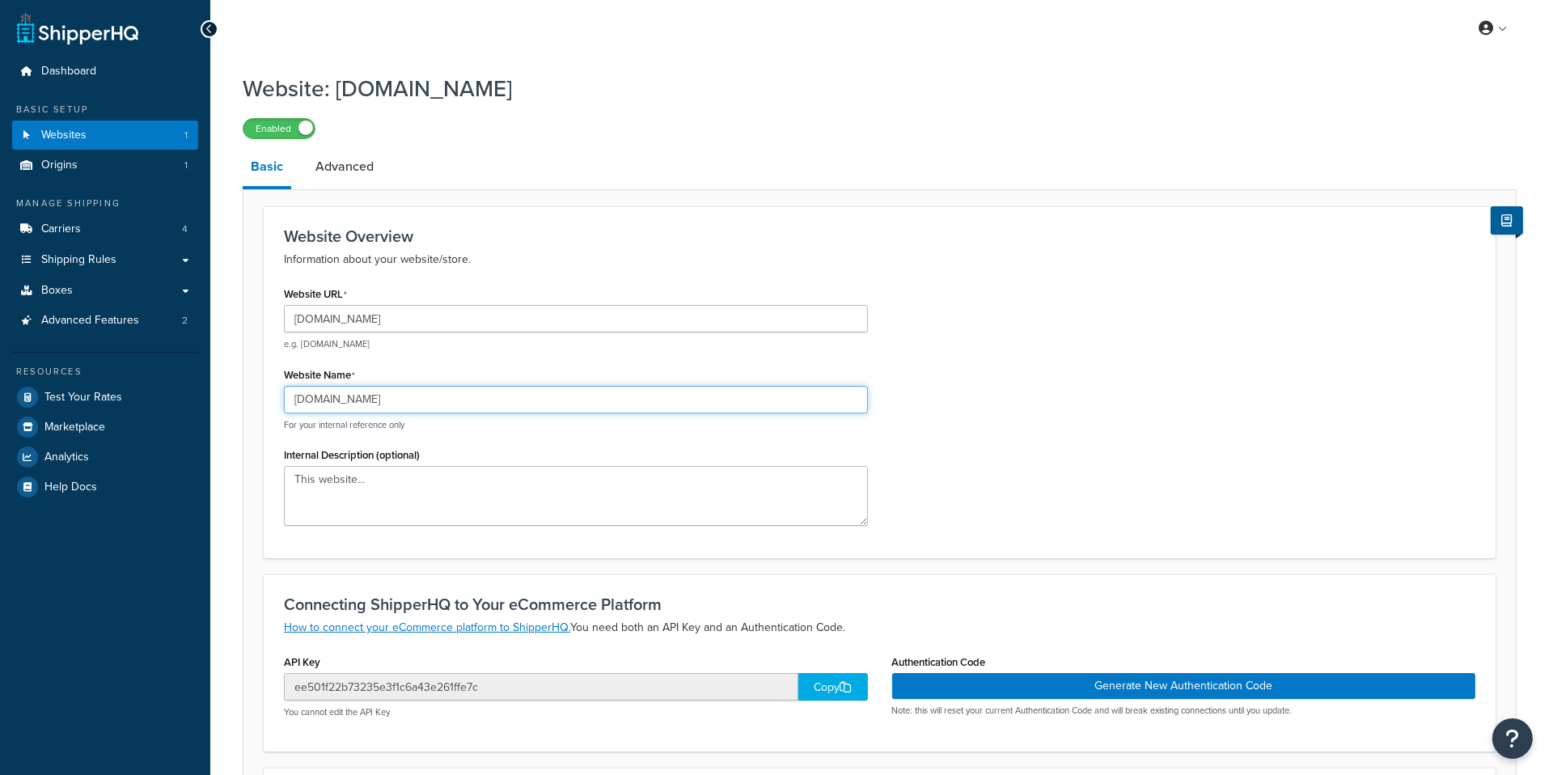
click at [318, 397] on input "[DOMAIN_NAME]" at bounding box center [576, 399] width 584 height 27
click at [436, 452] on div "Internal Description (optional) This website..." at bounding box center [576, 484] width 584 height 82
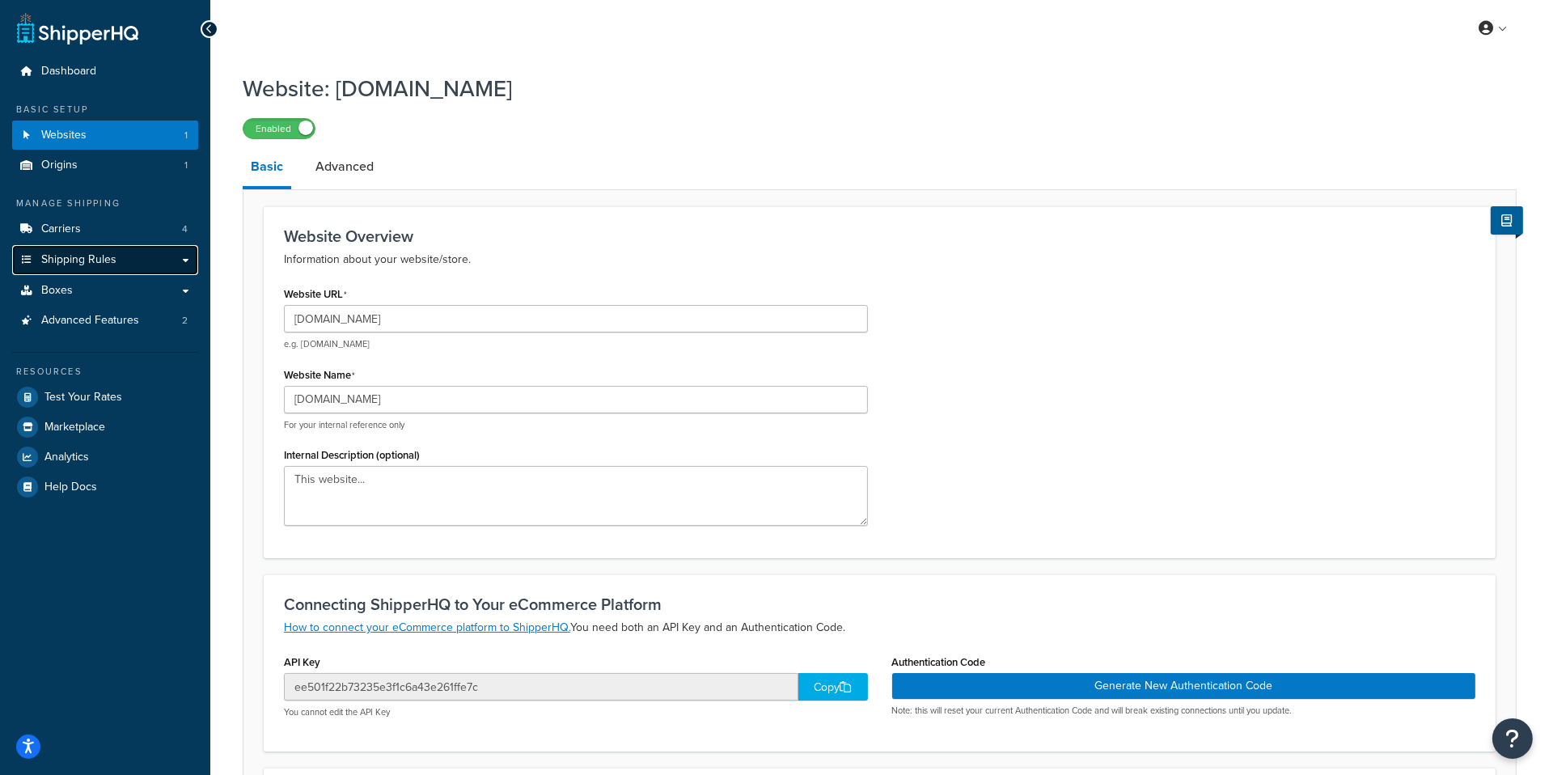
click at [149, 267] on link "Shipping Rules" at bounding box center [105, 260] width 186 height 30
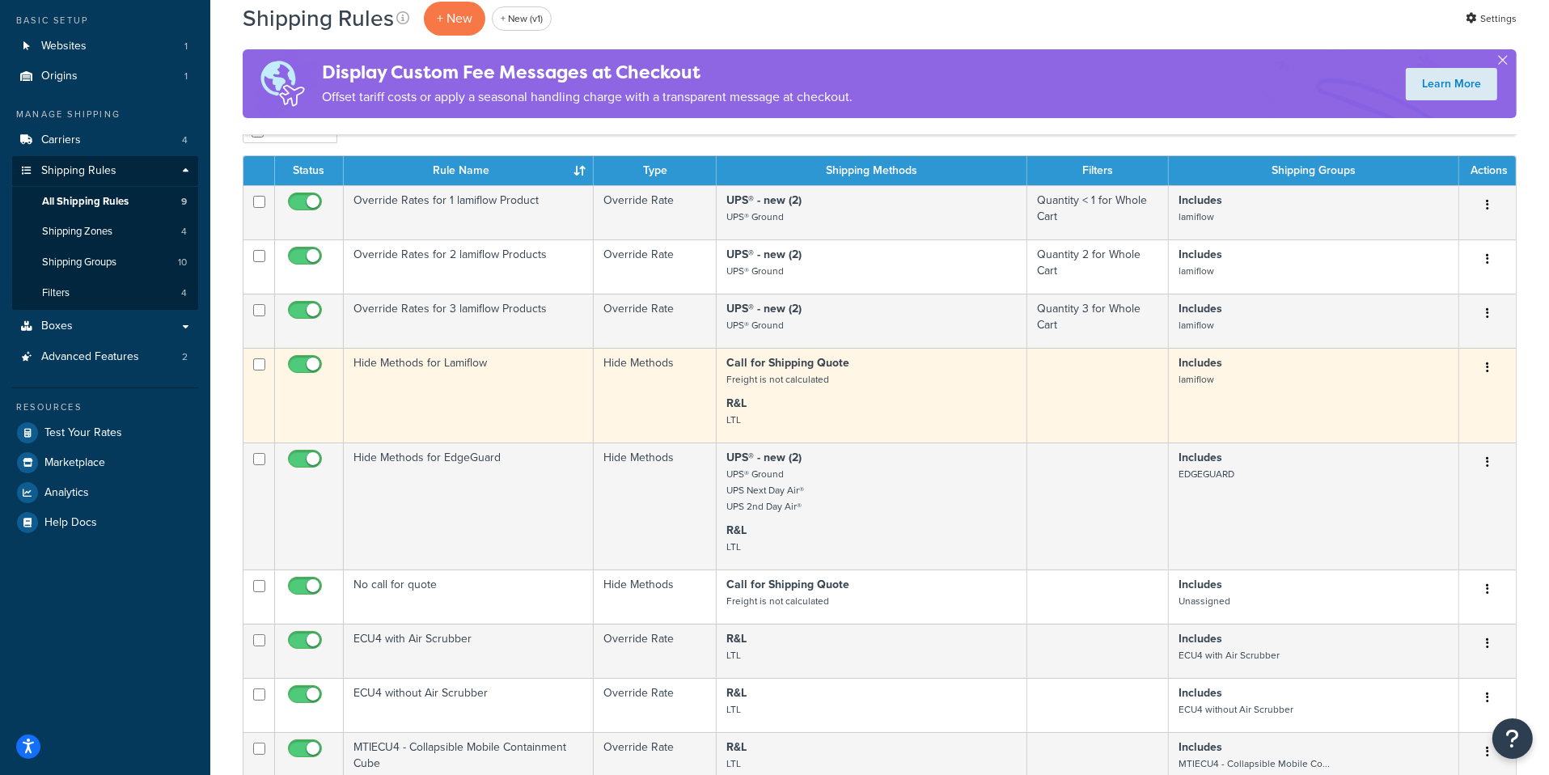
scroll to position [87, 0]
